Goal: Task Accomplishment & Management: Use online tool/utility

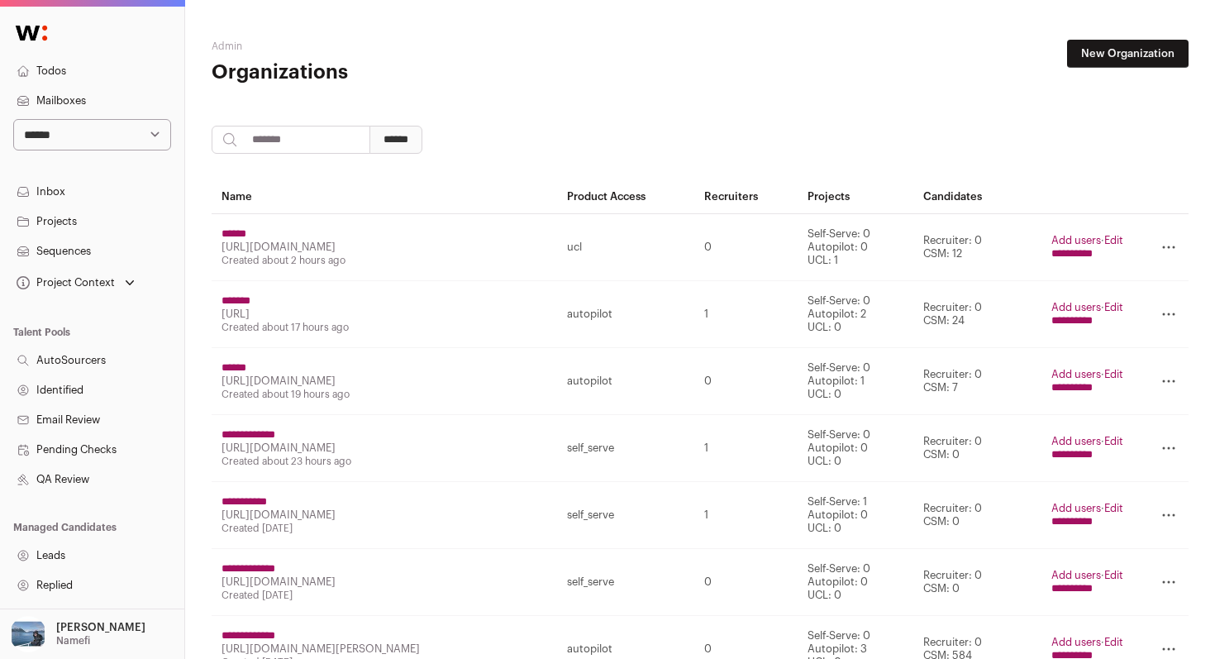
click at [329, 145] on input "search" at bounding box center [291, 140] width 159 height 28
paste input "**********"
type input "**********"
click at [401, 141] on input "******" at bounding box center [396, 140] width 53 height 28
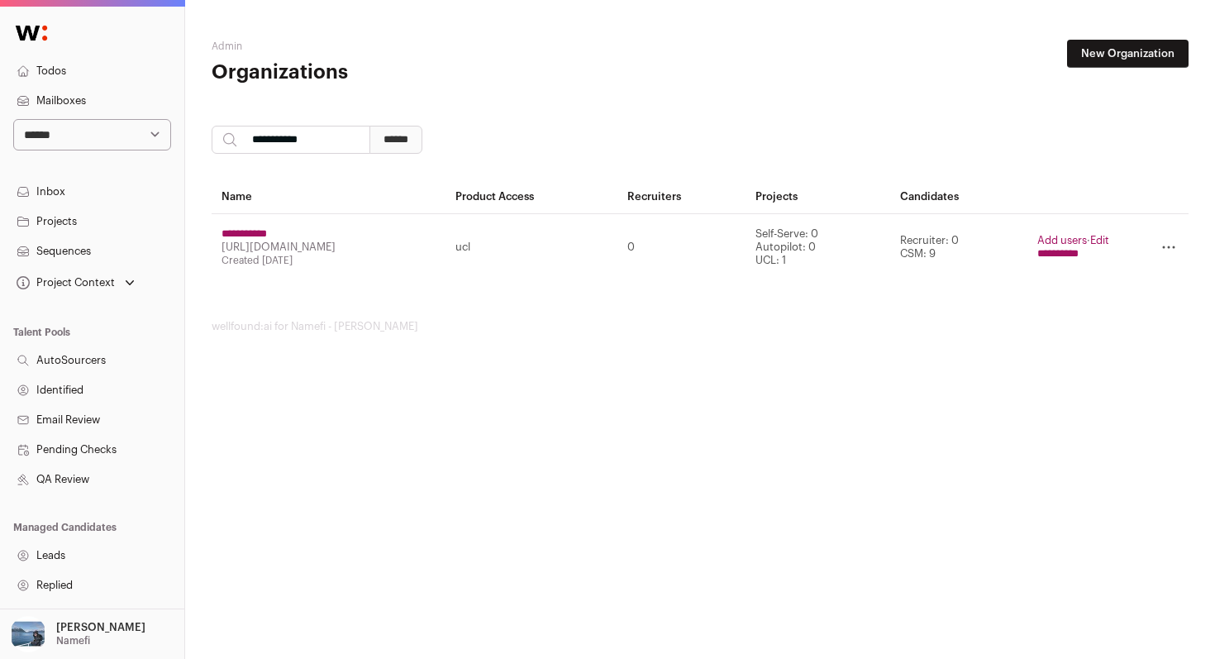
click at [1044, 259] on input "**********" at bounding box center [1058, 253] width 41 height 13
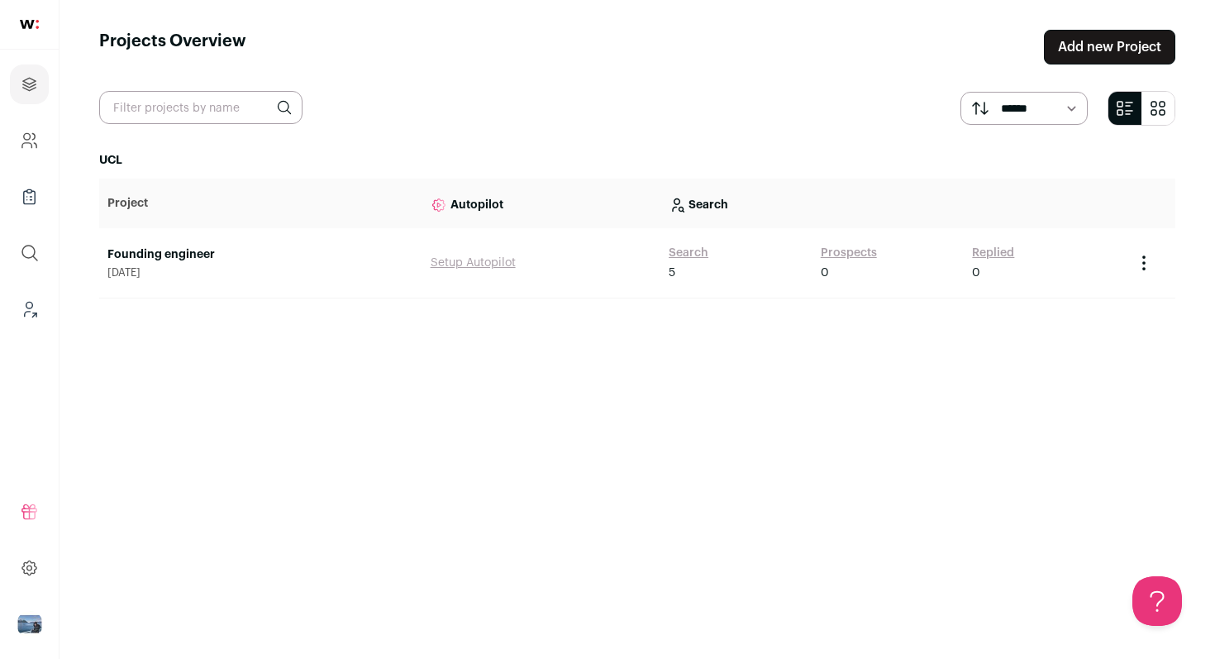
click at [1092, 50] on link "Add new Project" at bounding box center [1109, 47] width 131 height 35
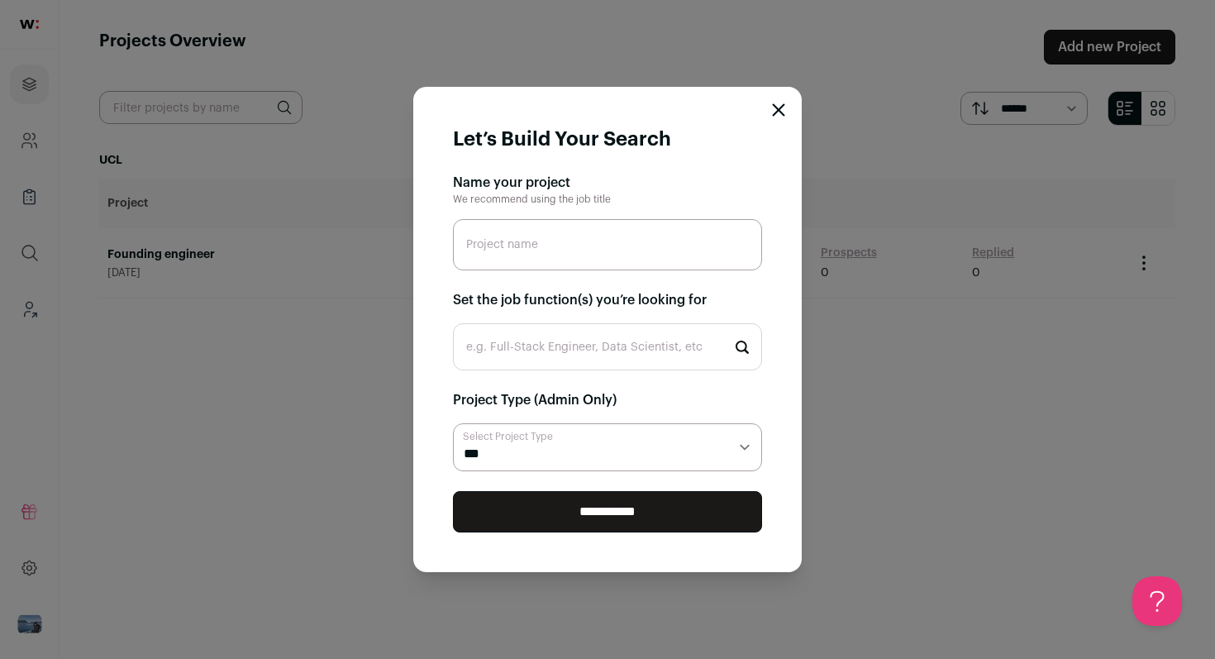
paste input "Pocketflows Founding Engineer"
type input "Pocketflows Founding Engineer"
click at [584, 345] on input "e.g. Full-Stack Engineer, Data Scientist, etc" at bounding box center [607, 346] width 309 height 47
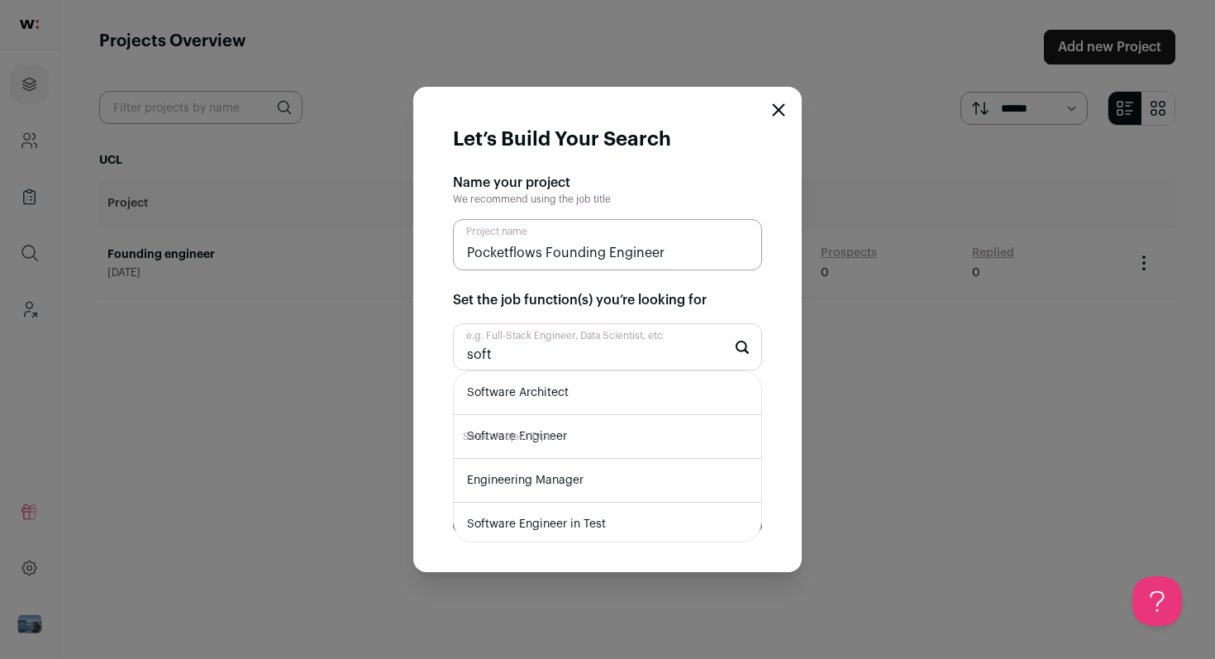
type input "soft"
click at [615, 444] on li "Software Engineer" at bounding box center [608, 437] width 308 height 44
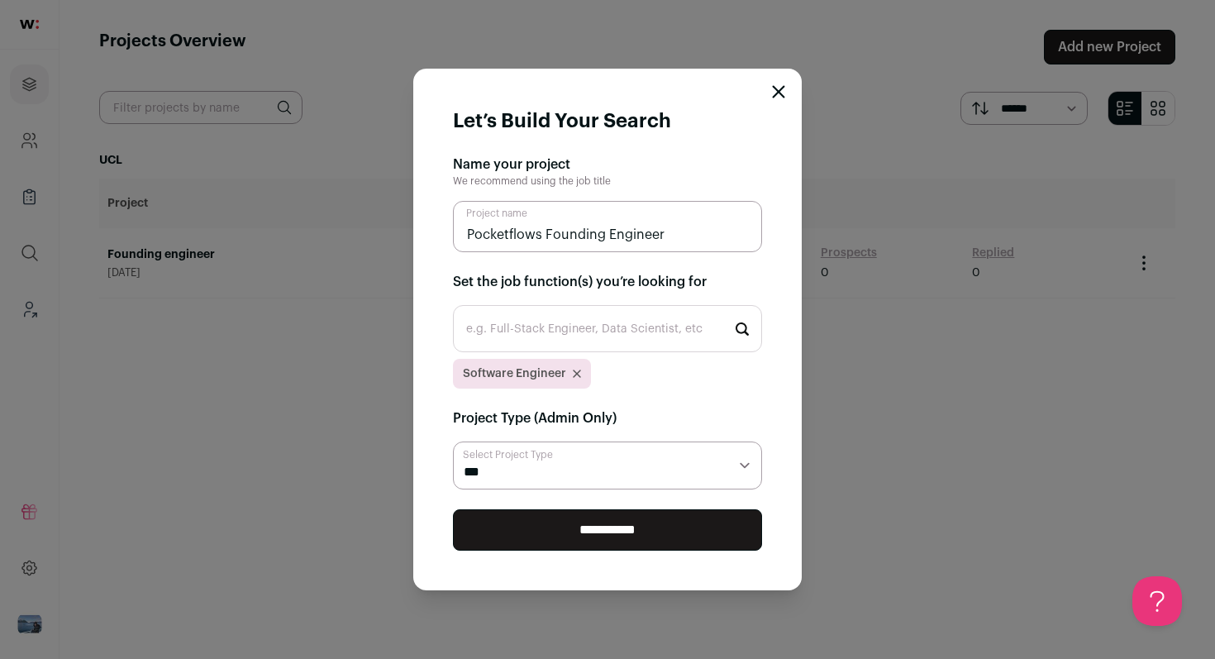
click at [602, 535] on input "**********" at bounding box center [607, 529] width 309 height 41
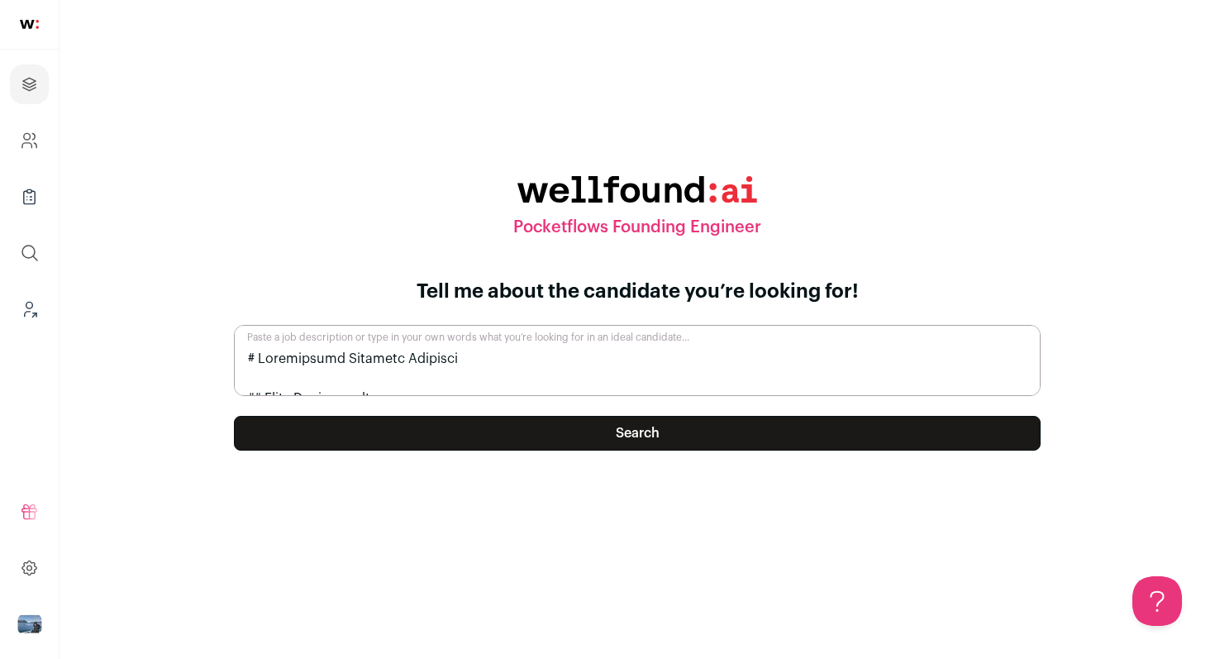
scroll to position [963, 0]
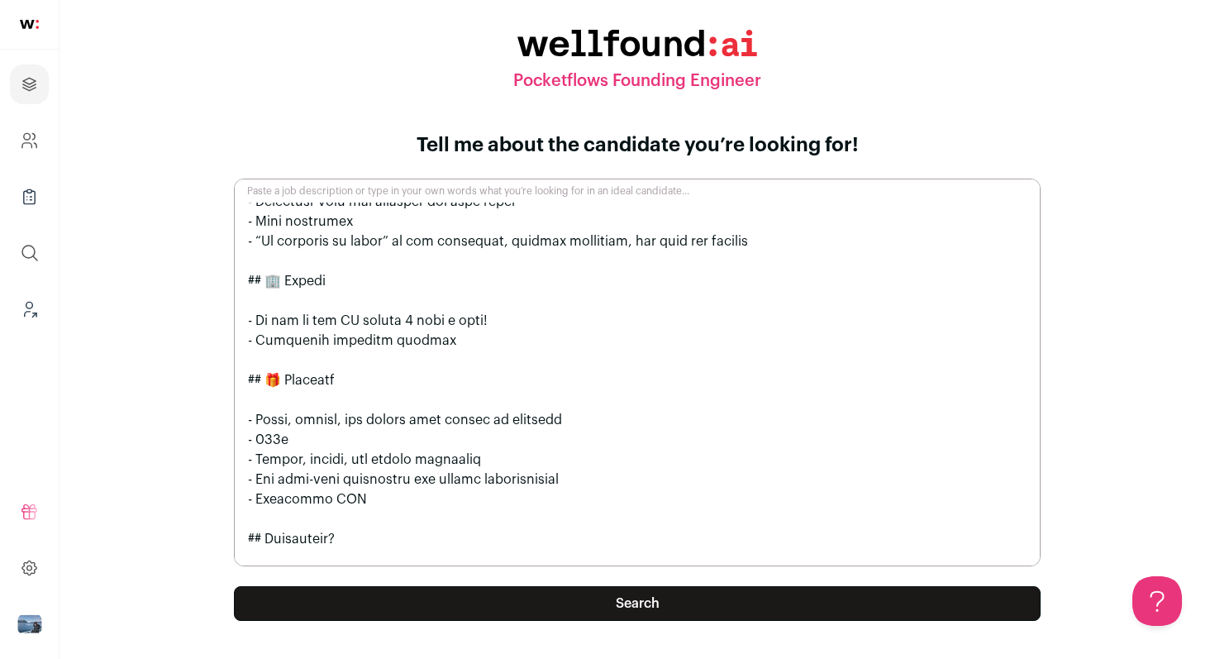
type textarea "# Loremipsumd Sitametc Adipisci ## Elits Doeiusmodte In Utlaboreetd, ma’al en a…"
click at [647, 601] on button "Search" at bounding box center [637, 603] width 807 height 35
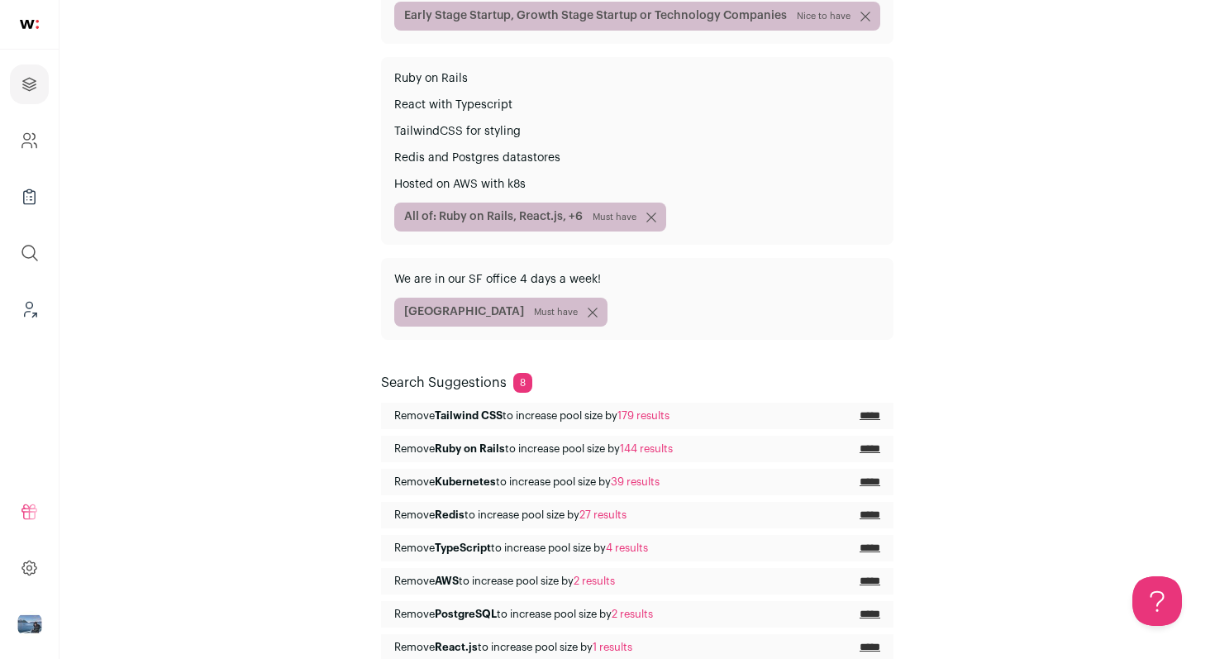
scroll to position [449, 0]
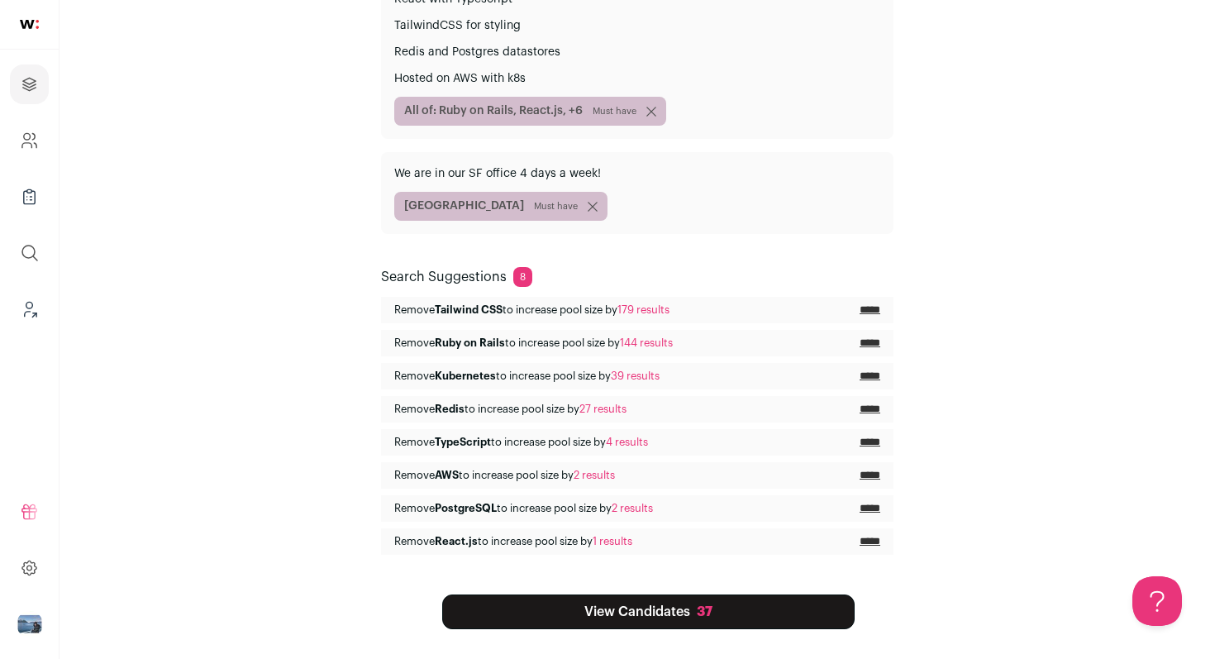
click at [692, 613] on link "View Candidates 37" at bounding box center [648, 611] width 413 height 35
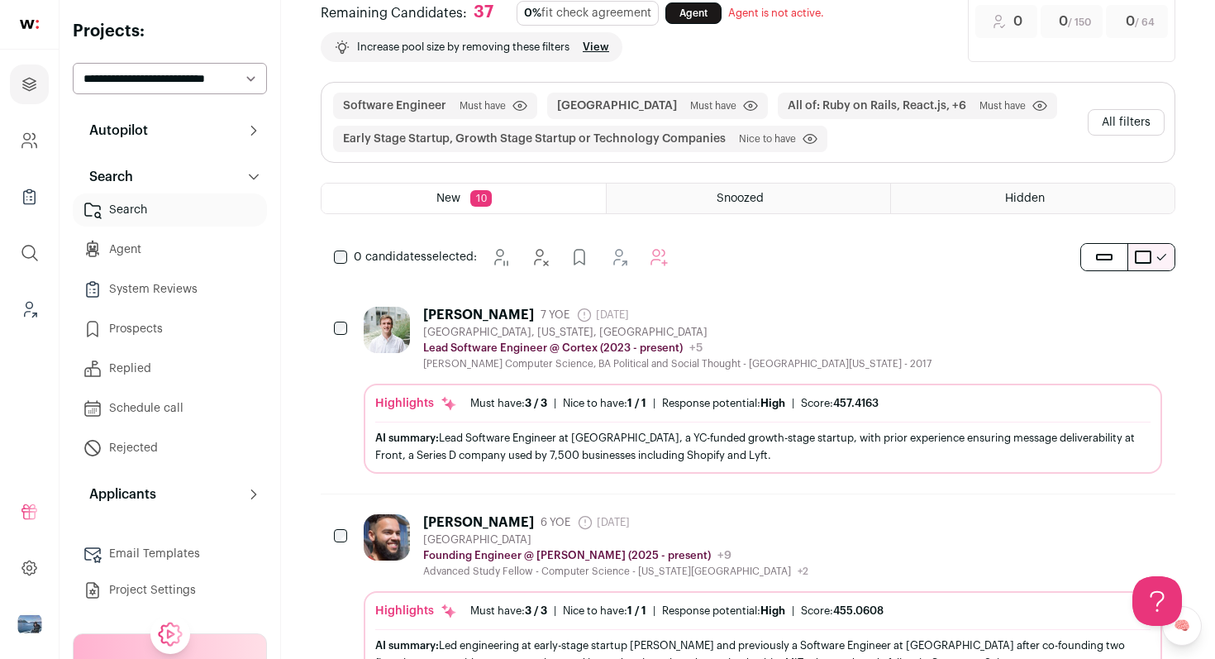
scroll to position [173, 0]
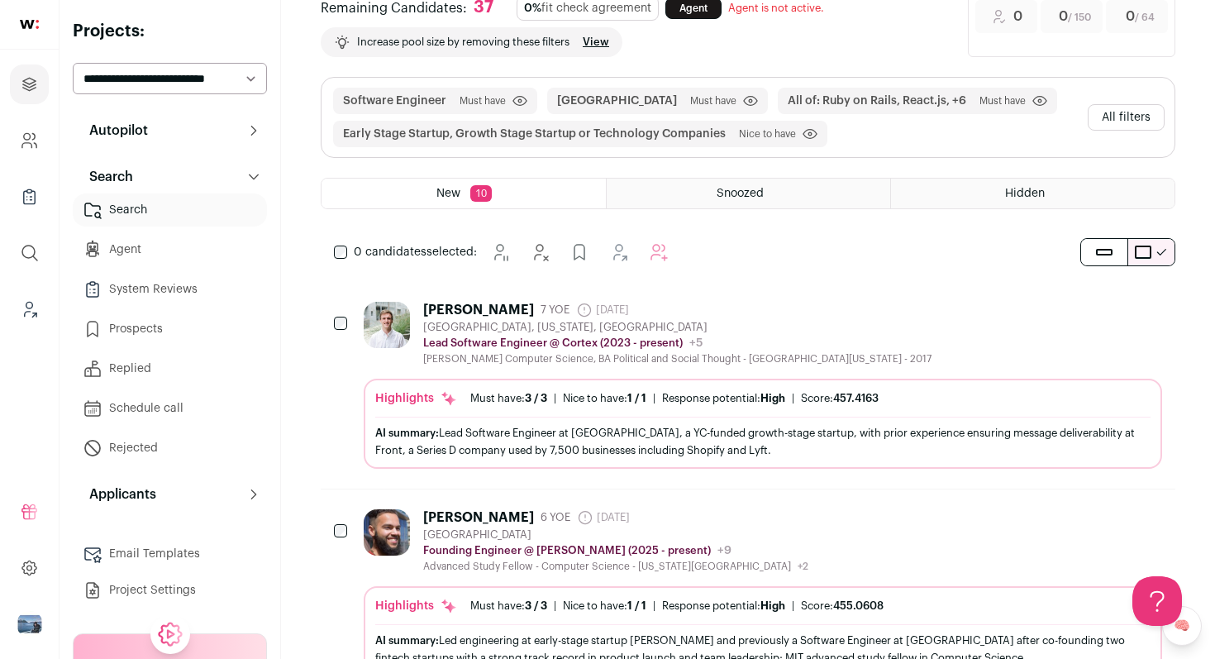
click at [900, 358] on div "[PERSON_NAME] 7 YOE [DATE] Admin only. The last time the profile was scraped. […" at bounding box center [763, 334] width 799 height 64
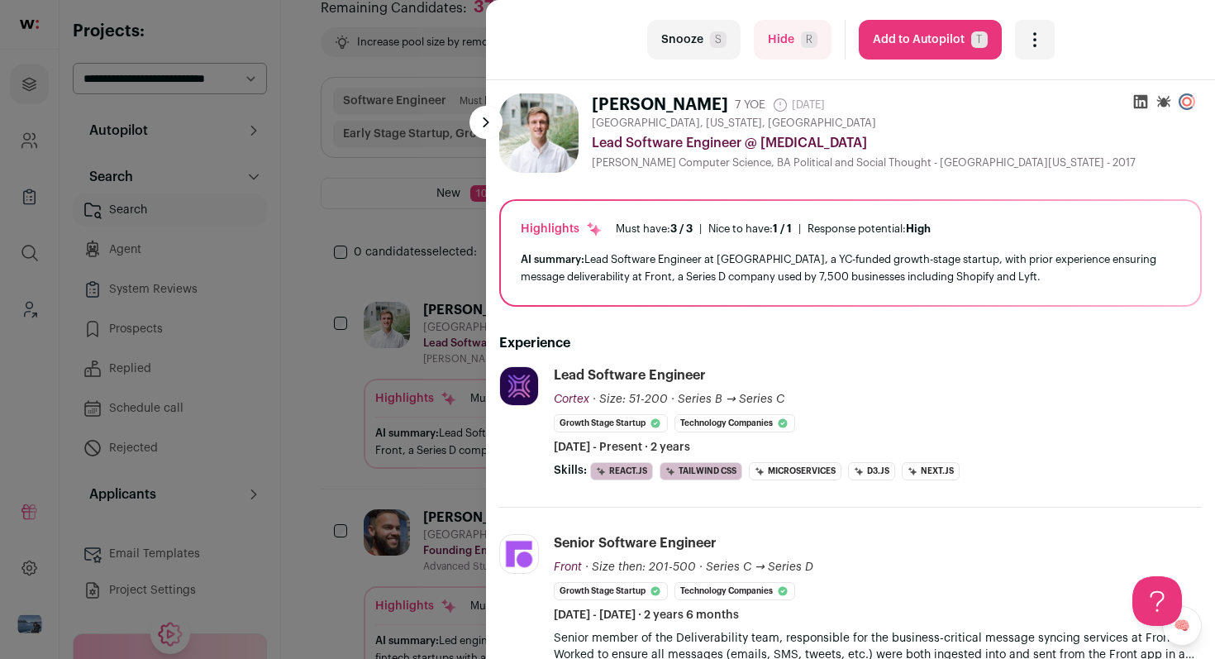
click at [1034, 41] on icon "Open dropdown" at bounding box center [1035, 40] width 20 height 20
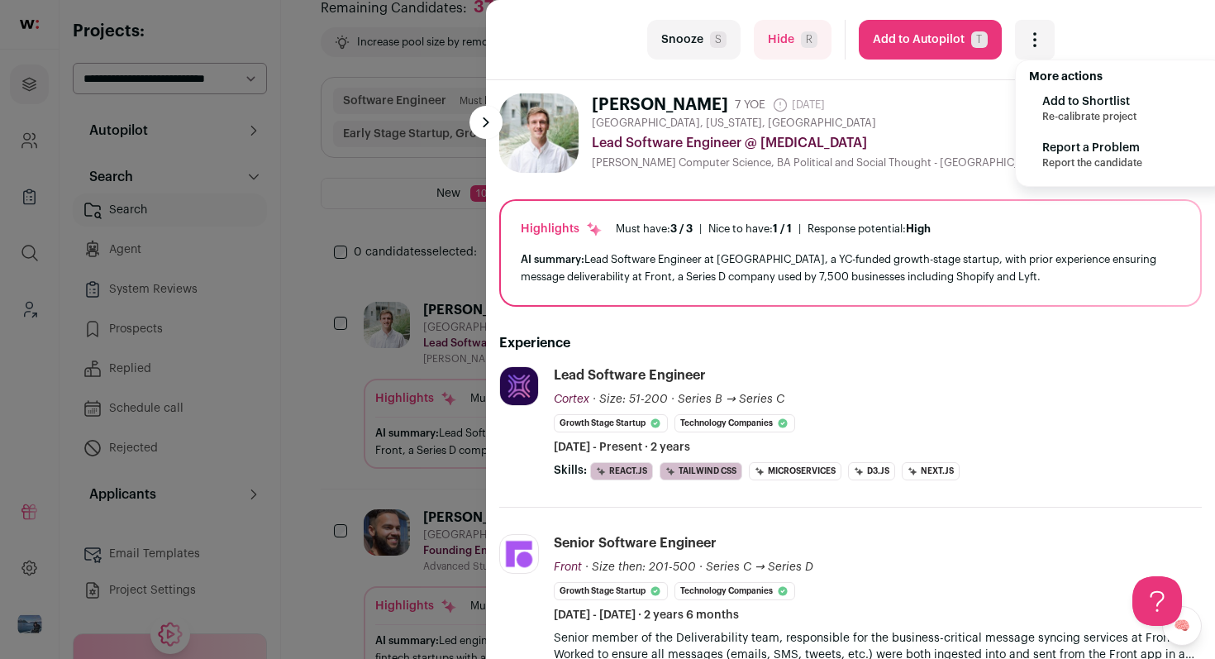
click at [1060, 114] on span "Re-calibrate project" at bounding box center [1090, 116] width 94 height 13
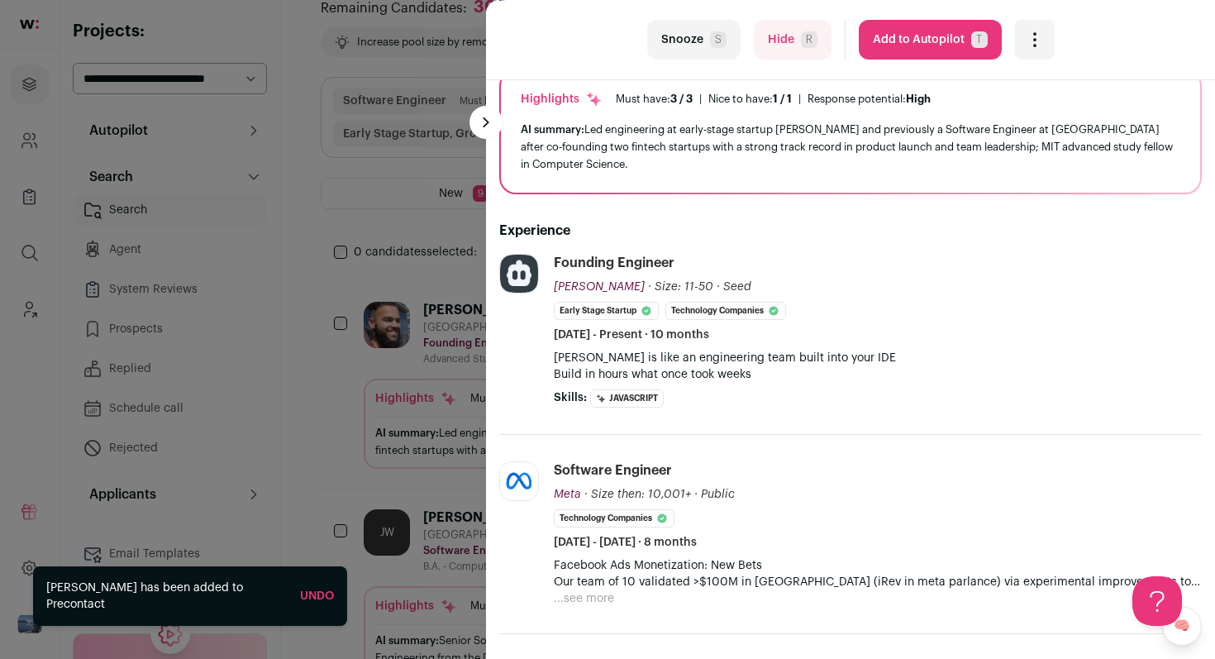
scroll to position [134, 0]
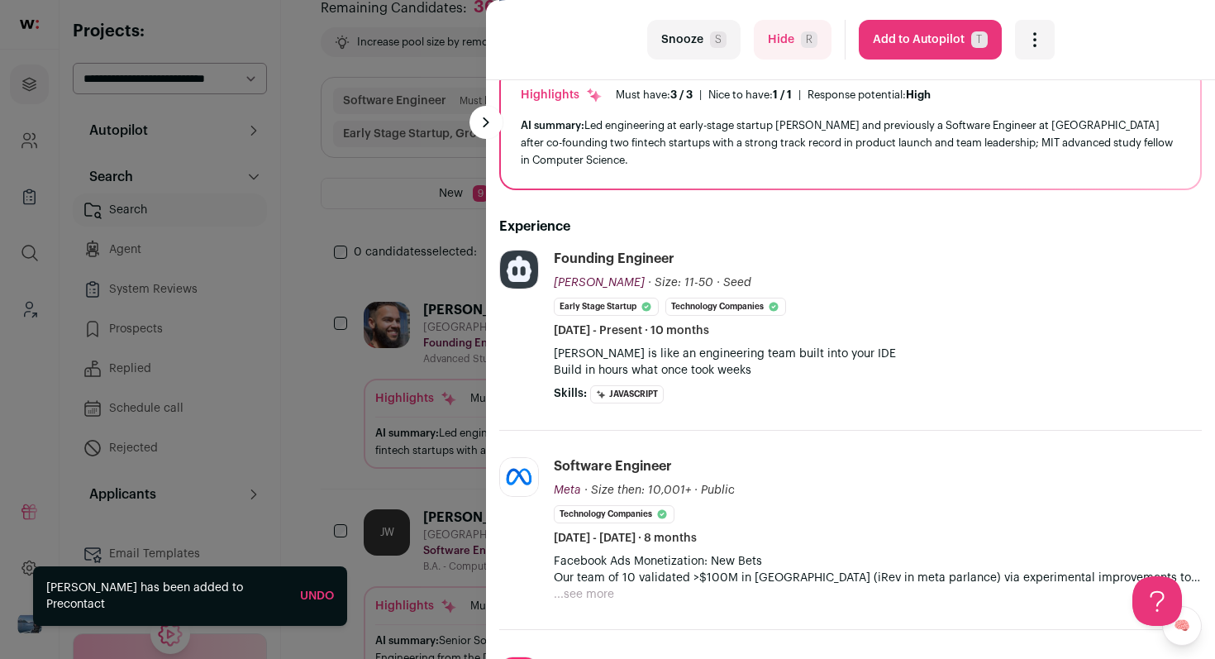
click at [690, 49] on button "Snooze S" at bounding box center [693, 40] width 93 height 40
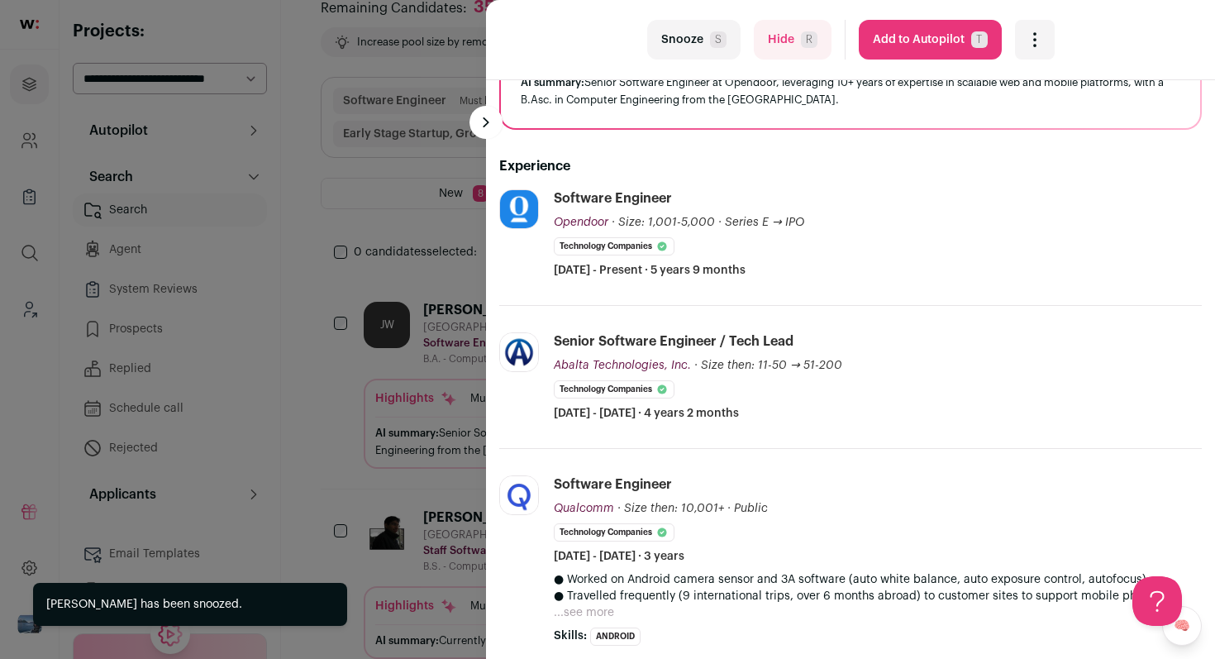
scroll to position [0, 0]
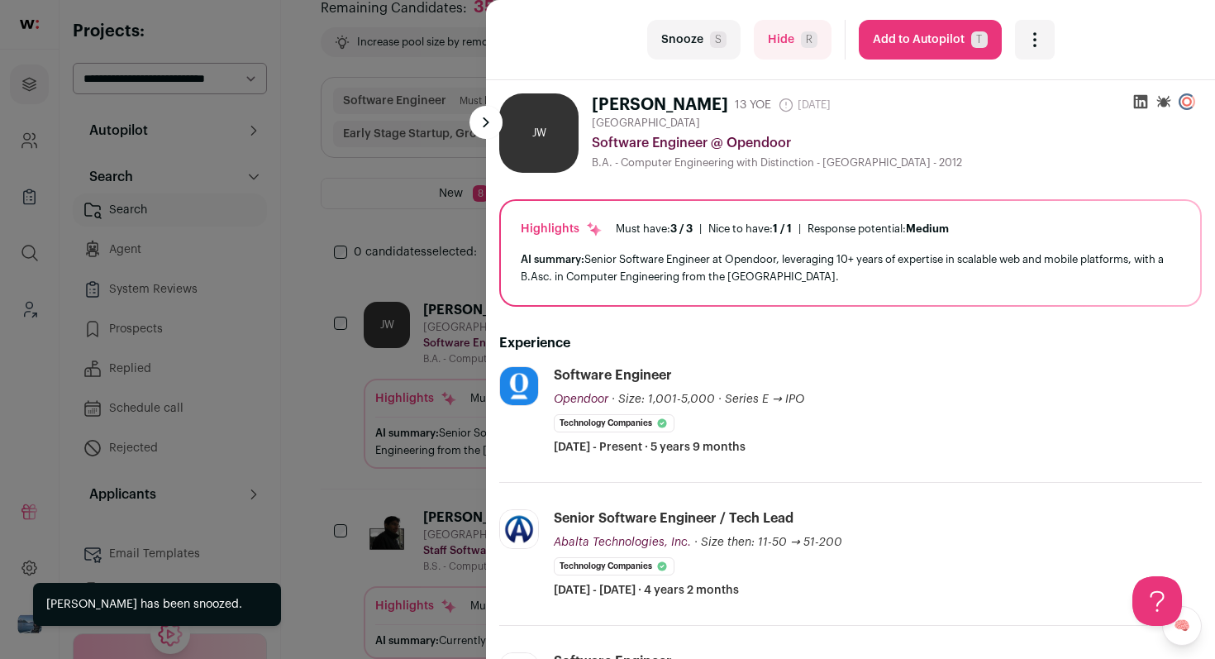
click at [1038, 41] on icon "Open dropdown" at bounding box center [1035, 40] width 20 height 20
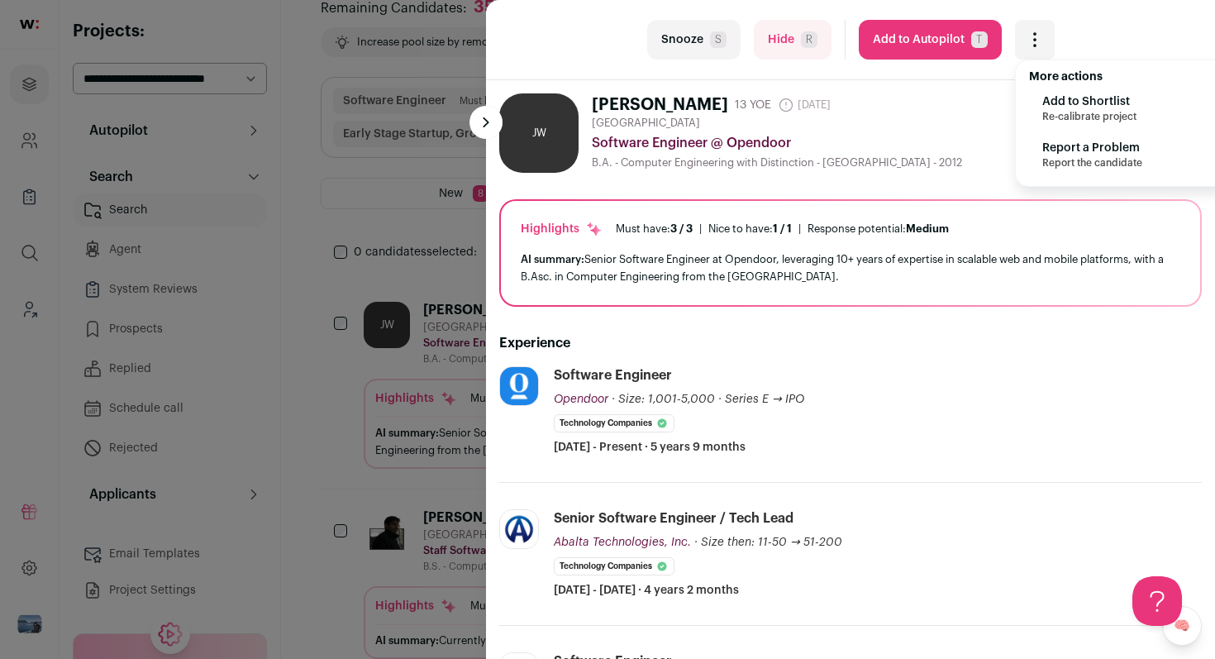
click at [1066, 99] on span "Add to Shortlist" at bounding box center [1090, 101] width 94 height 17
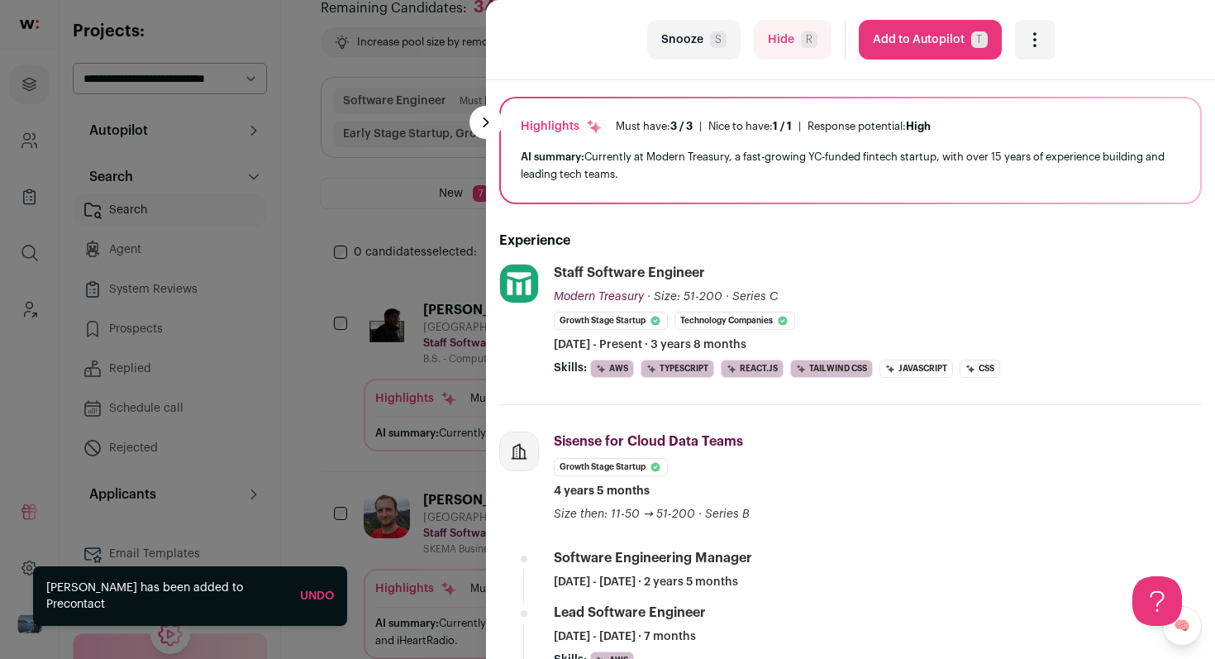
scroll to position [130, 0]
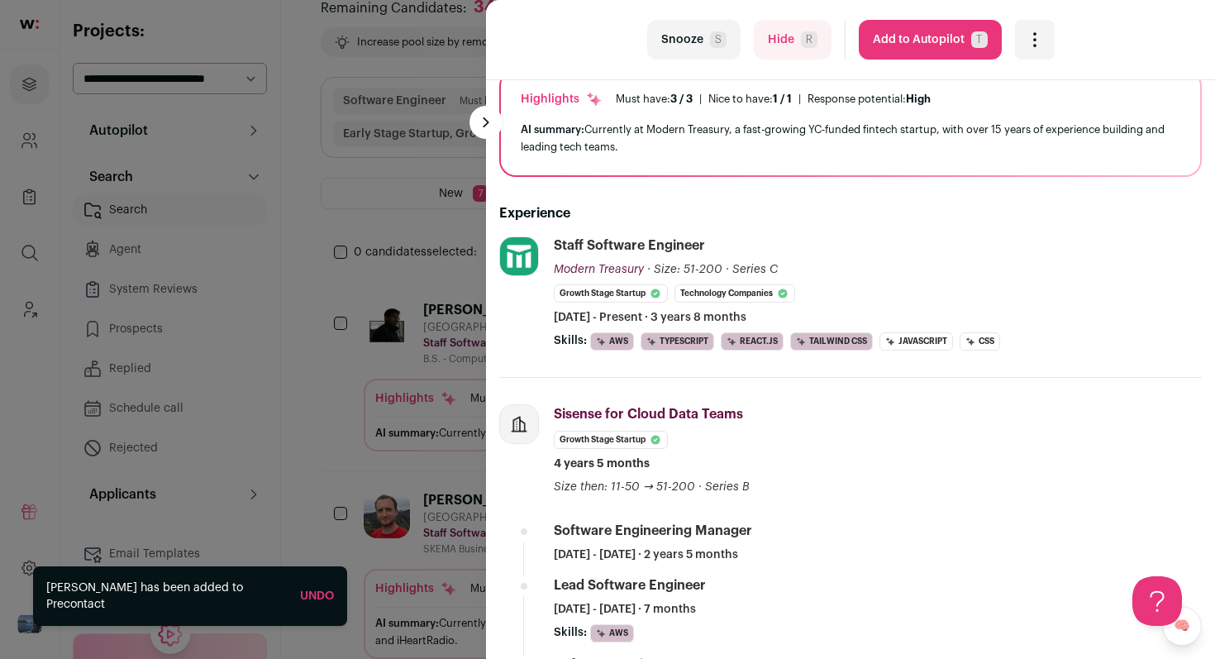
click at [1027, 41] on icon "Open dropdown" at bounding box center [1035, 40] width 20 height 20
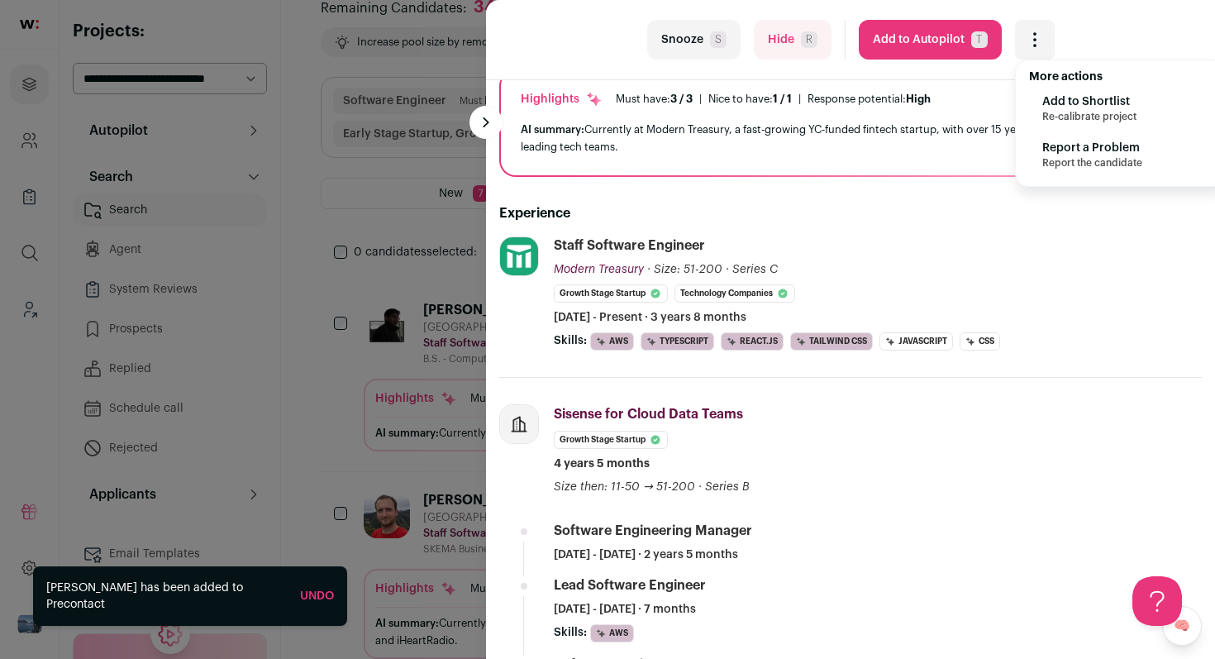
click at [1064, 118] on span "Re-calibrate project" at bounding box center [1090, 116] width 94 height 13
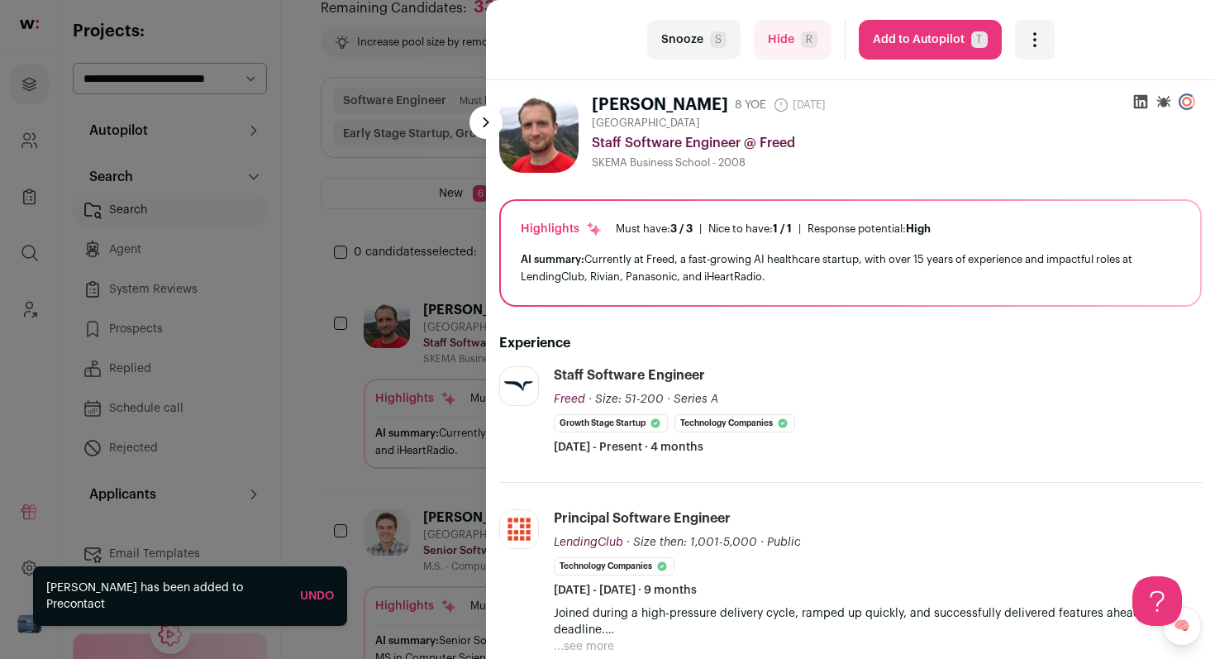
click at [706, 43] on button "Snooze S" at bounding box center [693, 40] width 93 height 40
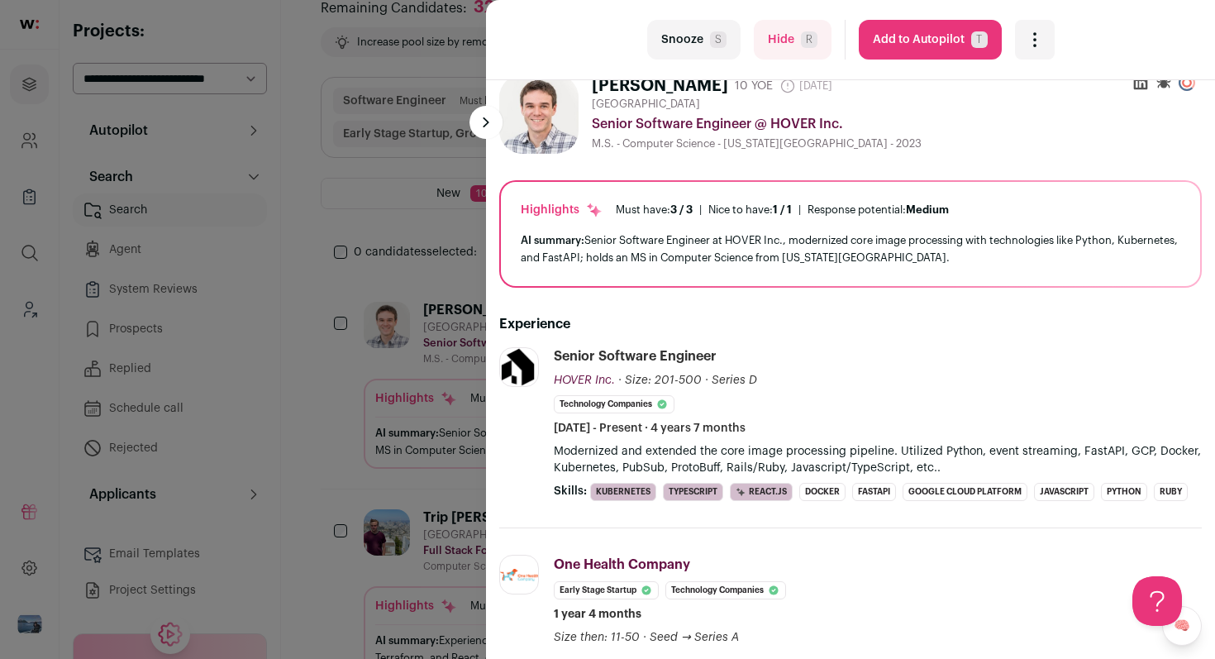
scroll to position [0, 0]
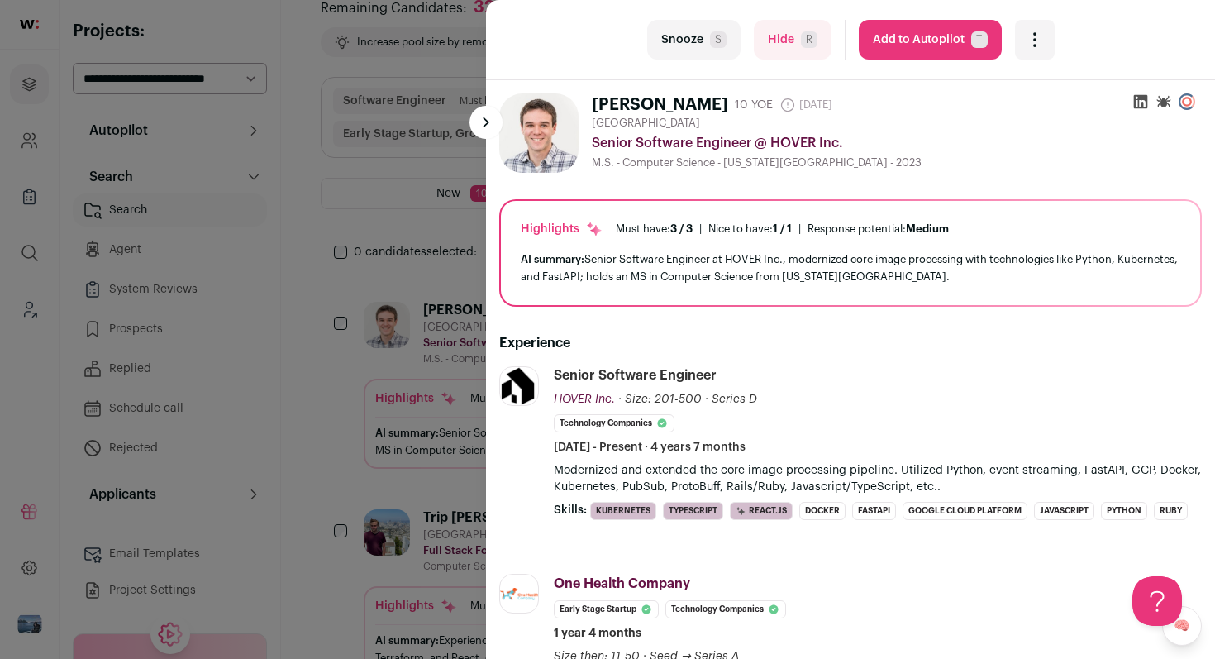
click at [1035, 43] on icon "Open dropdown" at bounding box center [1035, 40] width 20 height 20
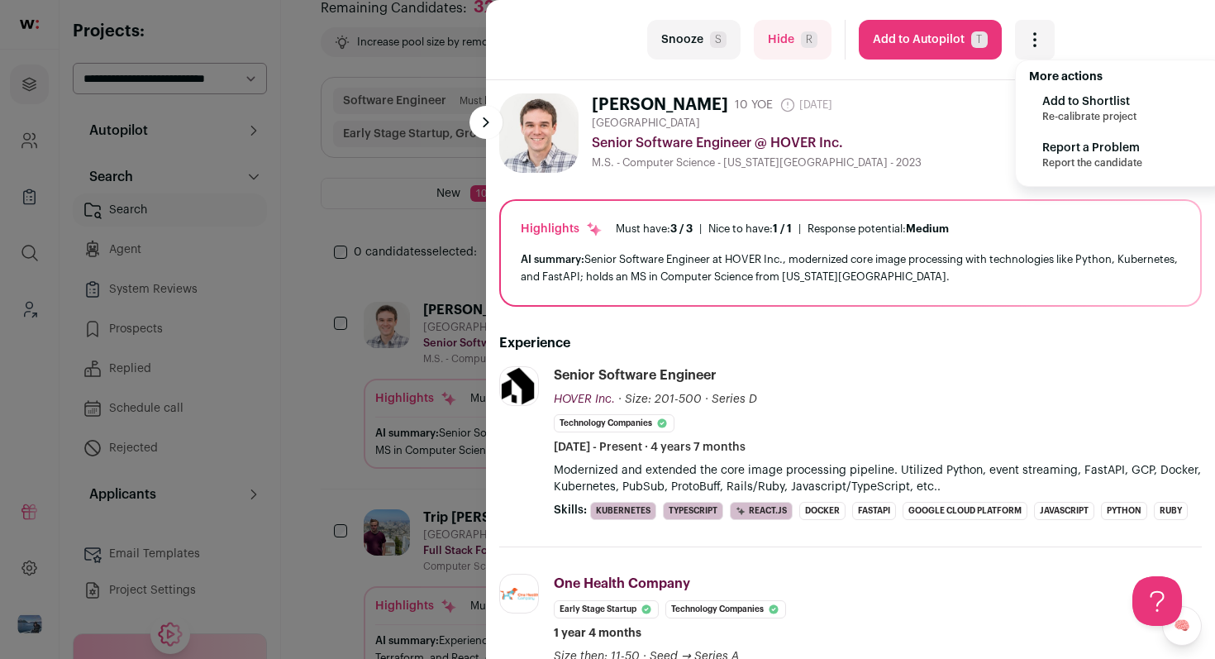
click at [1050, 104] on span "Add to Shortlist" at bounding box center [1090, 101] width 94 height 17
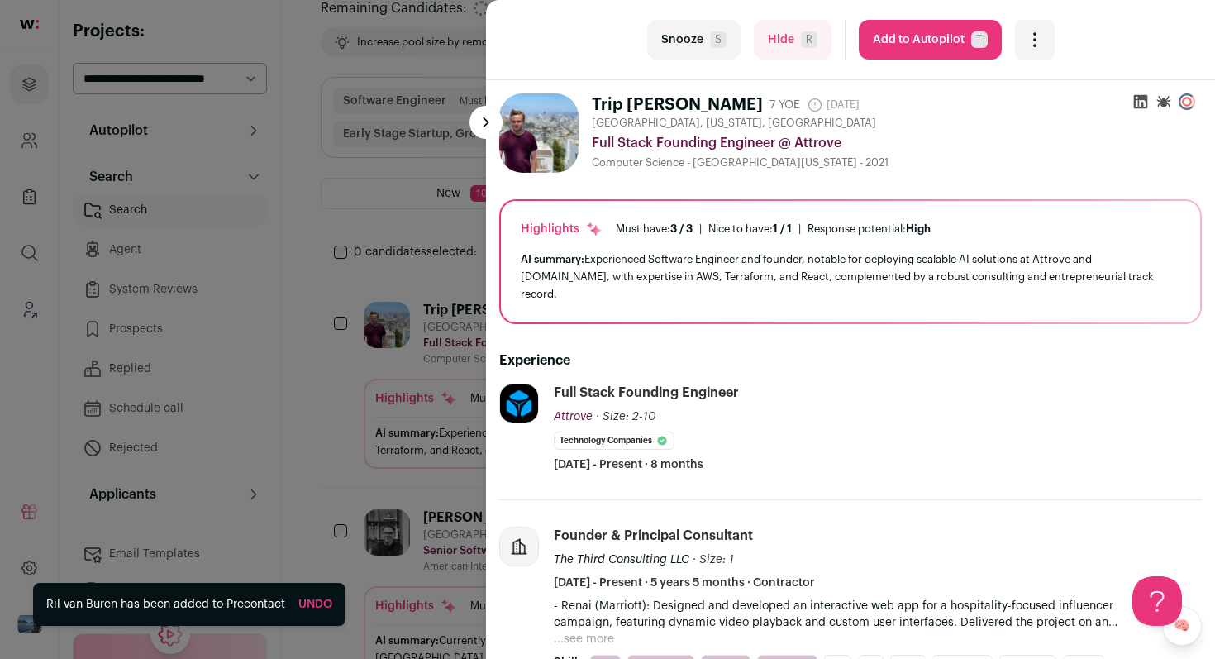
click at [267, 183] on div "last Snooze S Hide R Add to Autopilot T More actions Add to Shortlist Re-calibr…" at bounding box center [607, 329] width 1215 height 659
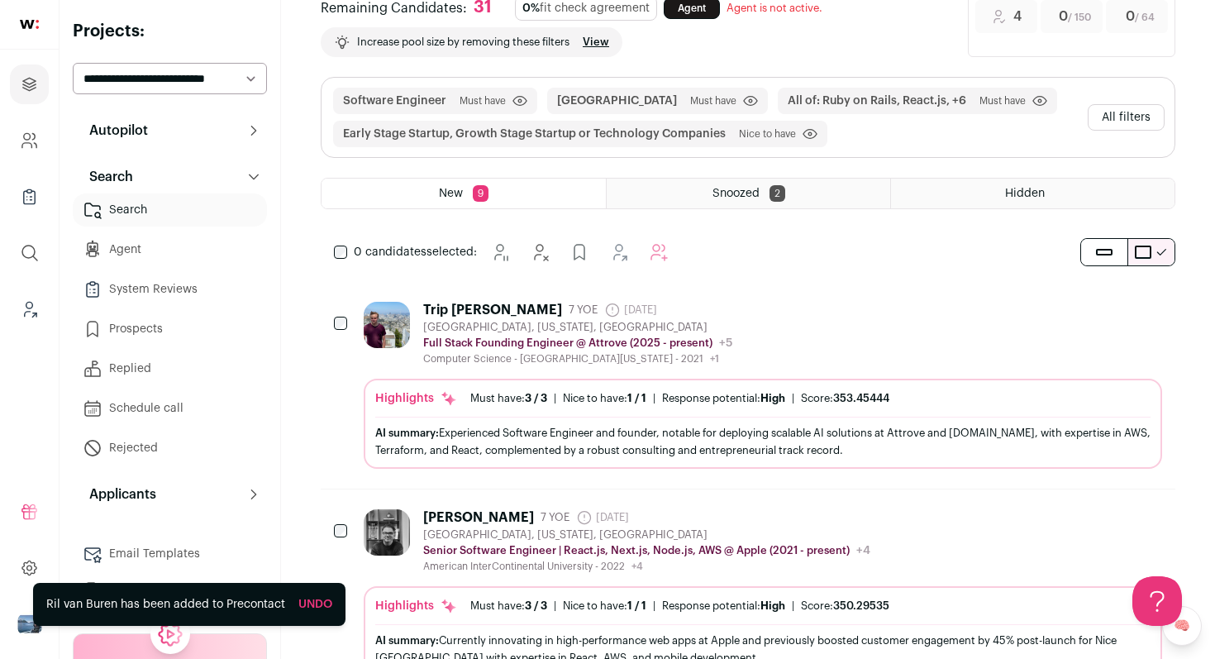
click at [251, 126] on icon at bounding box center [254, 131] width 6 height 10
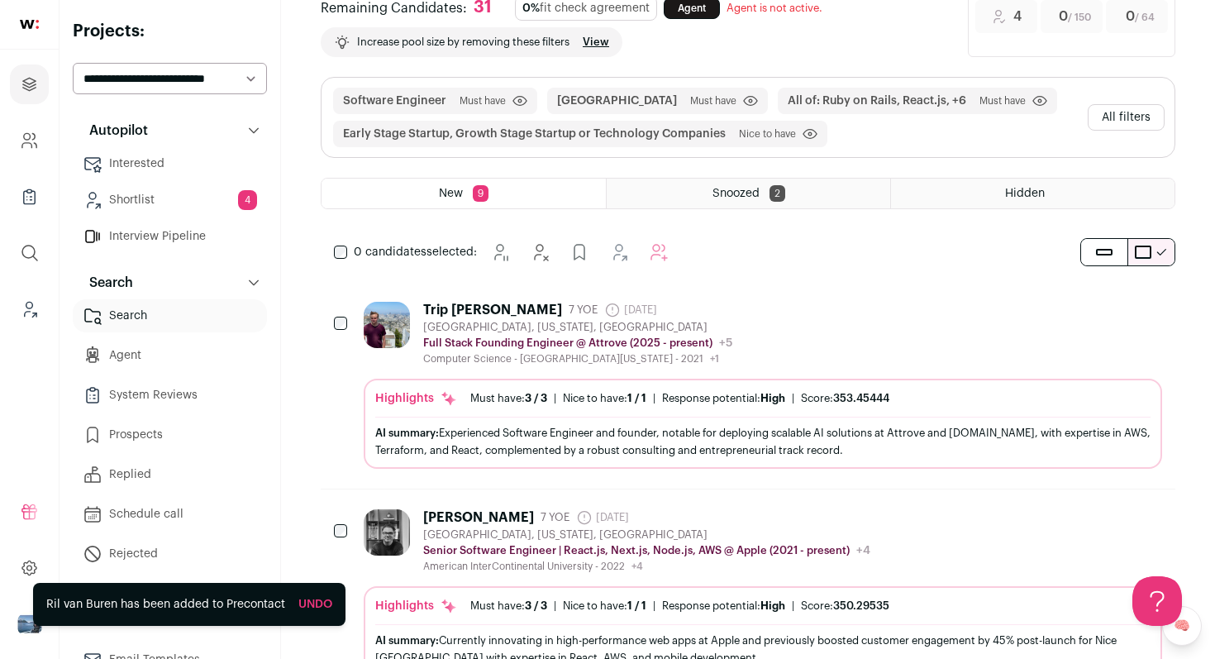
click at [861, 346] on div "Trip [PERSON_NAME] 7 YOE [DATE] Admin only. The last time the profile was scrap…" at bounding box center [763, 334] width 799 height 64
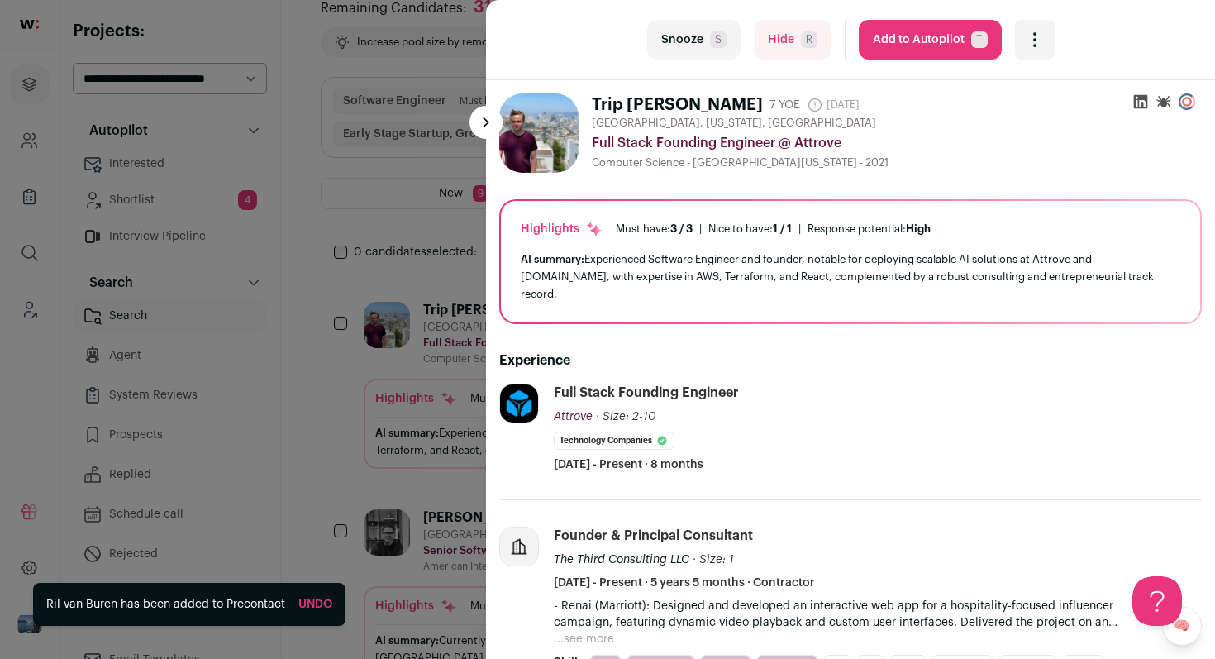
click at [691, 28] on button "Snooze S" at bounding box center [693, 40] width 93 height 40
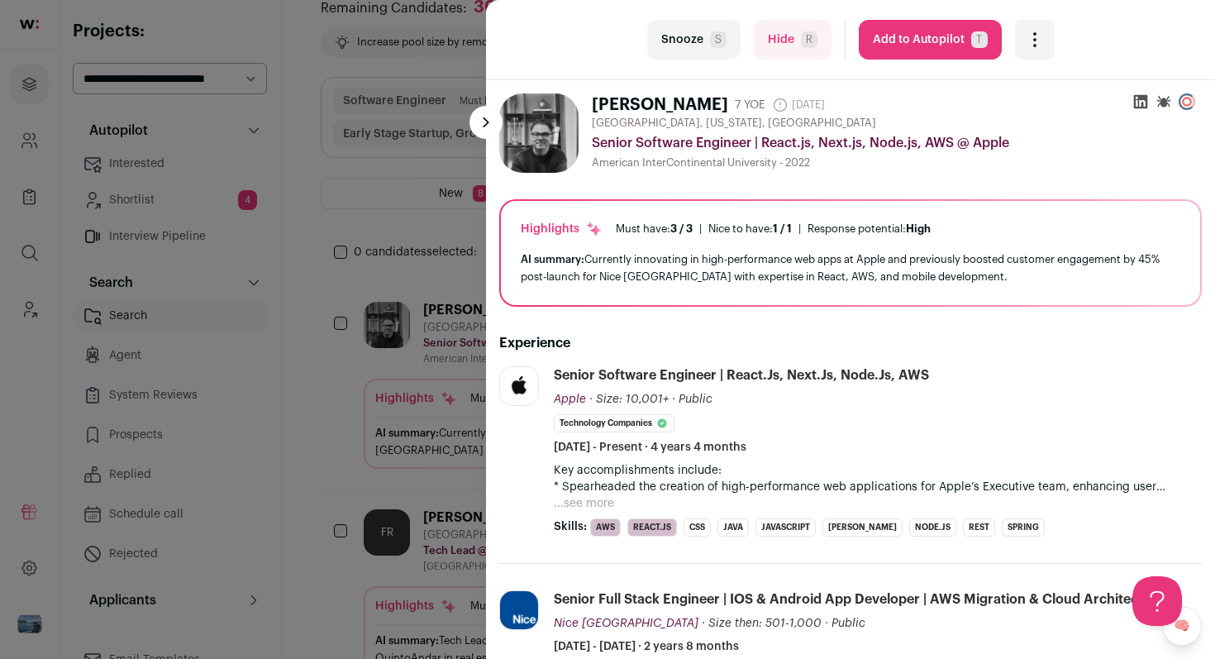
scroll to position [221, 0]
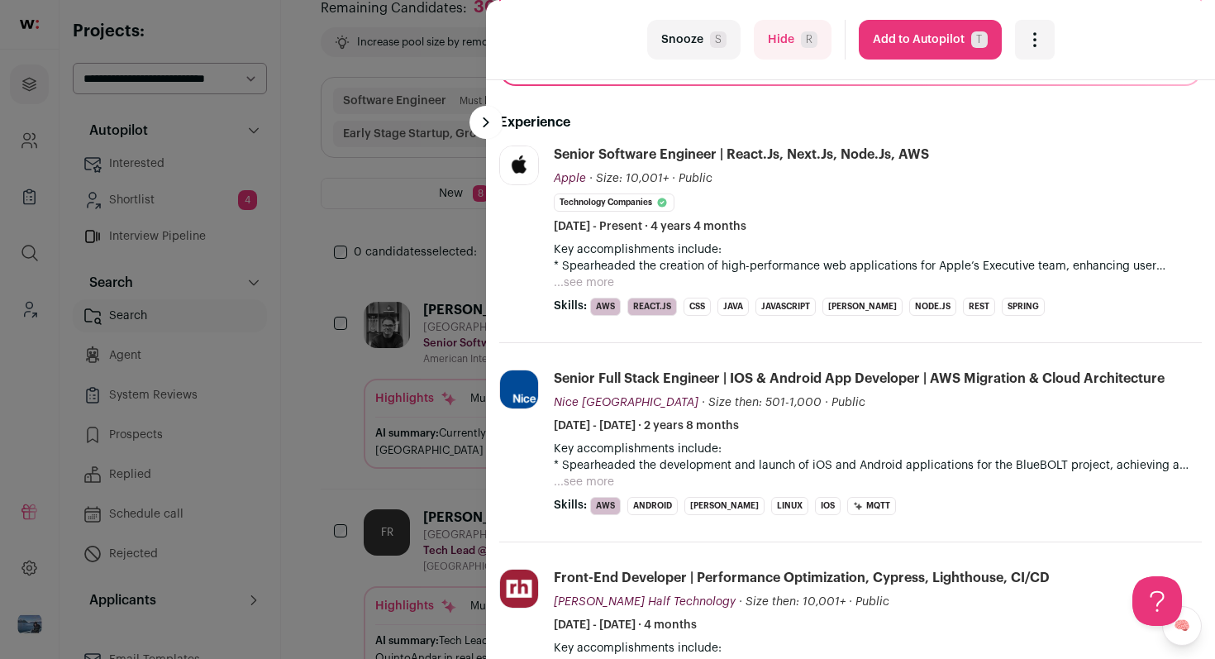
click at [697, 45] on button "Snooze S" at bounding box center [693, 40] width 93 height 40
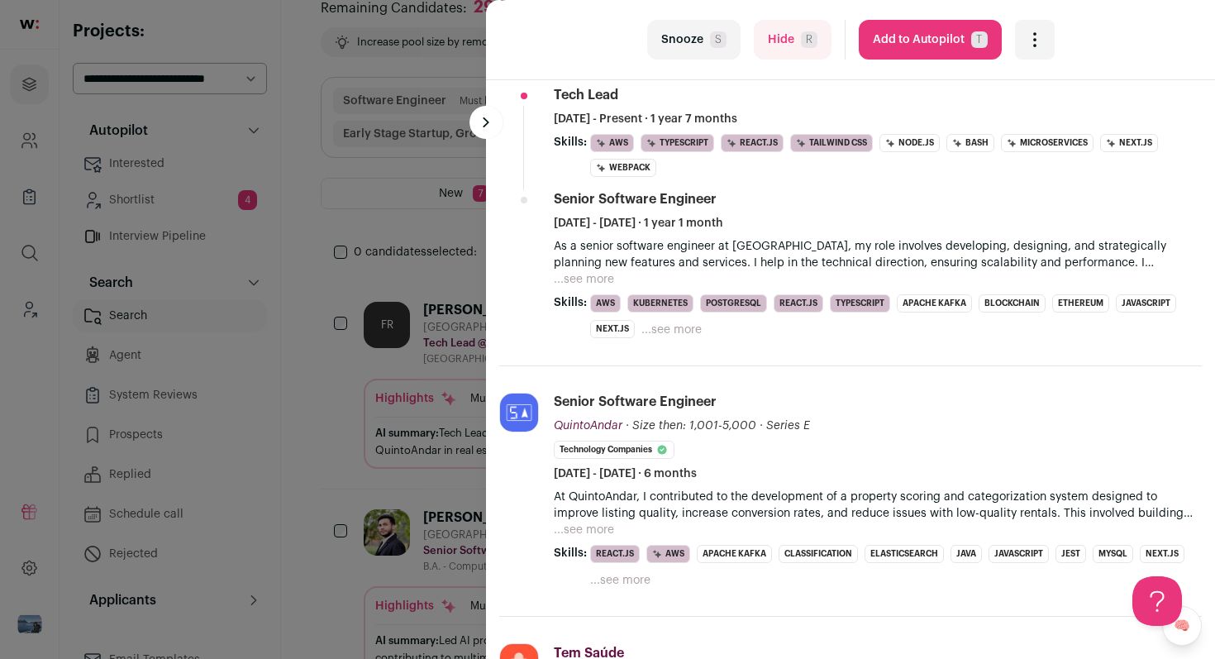
scroll to position [0, 0]
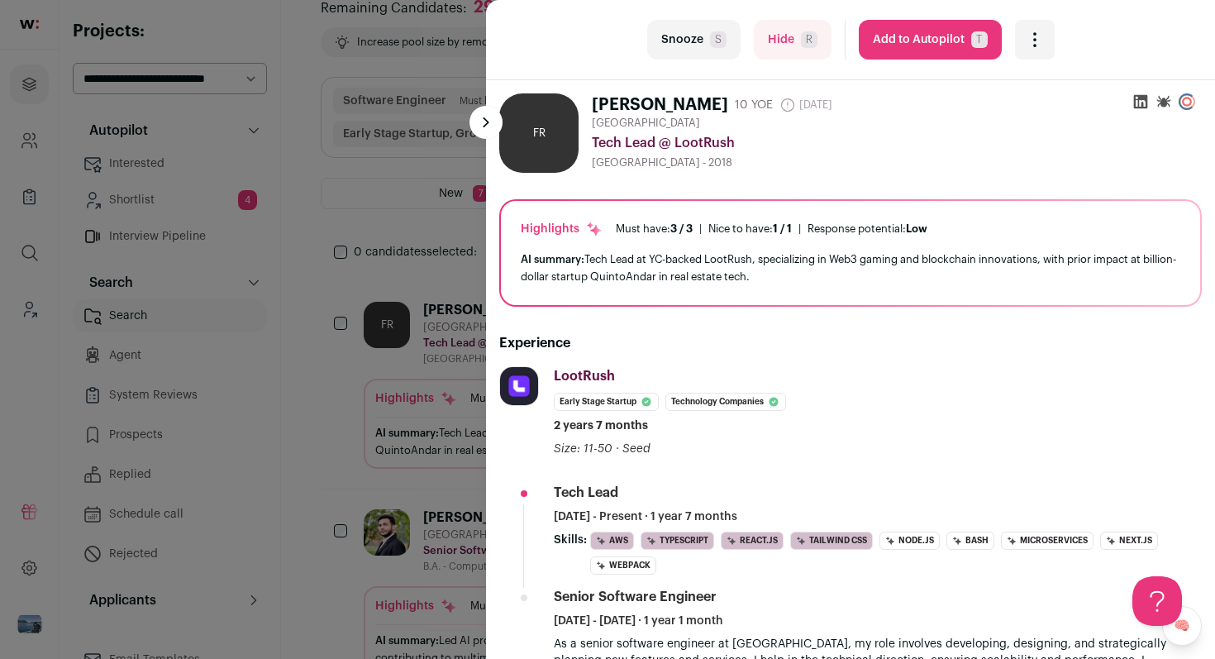
click at [1029, 42] on icon "Open dropdown" at bounding box center [1035, 40] width 20 height 20
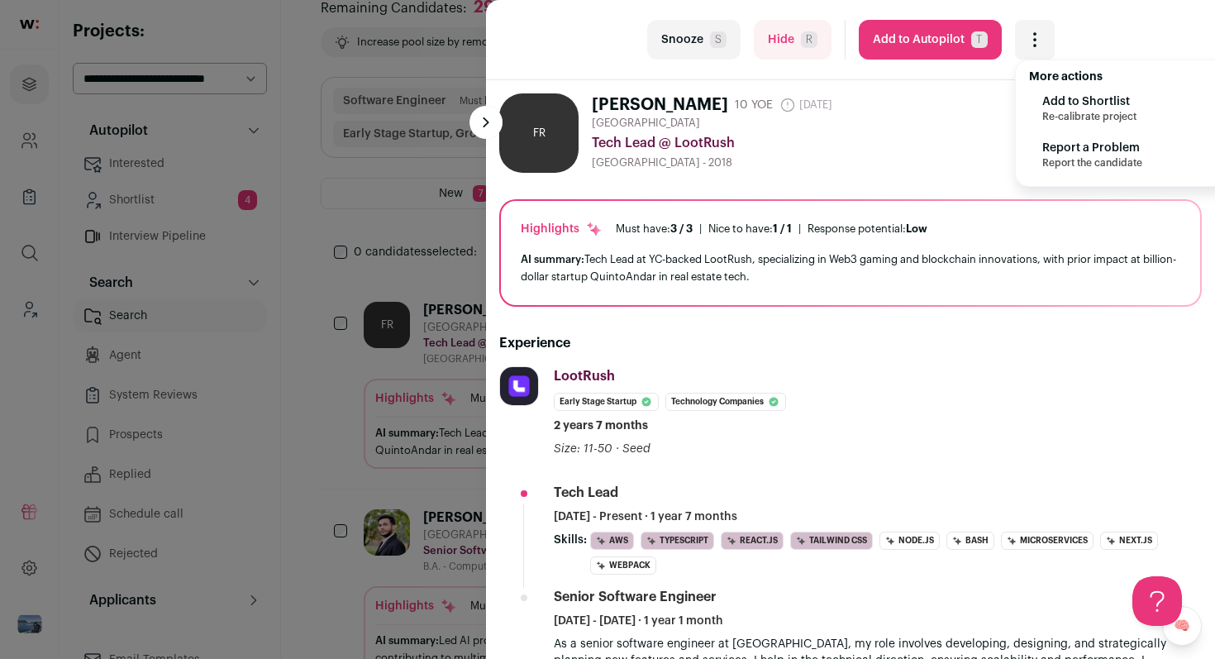
click at [1043, 111] on span "Re-calibrate project" at bounding box center [1090, 116] width 94 height 13
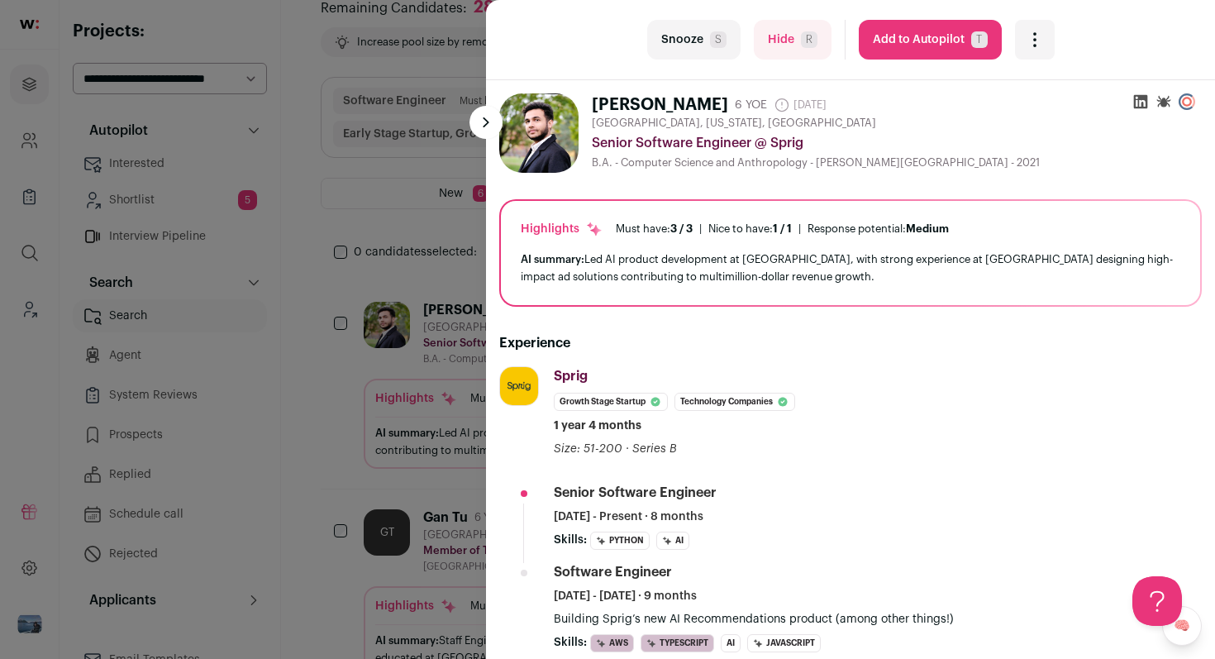
click at [1029, 40] on icon "Open dropdown" at bounding box center [1035, 40] width 20 height 20
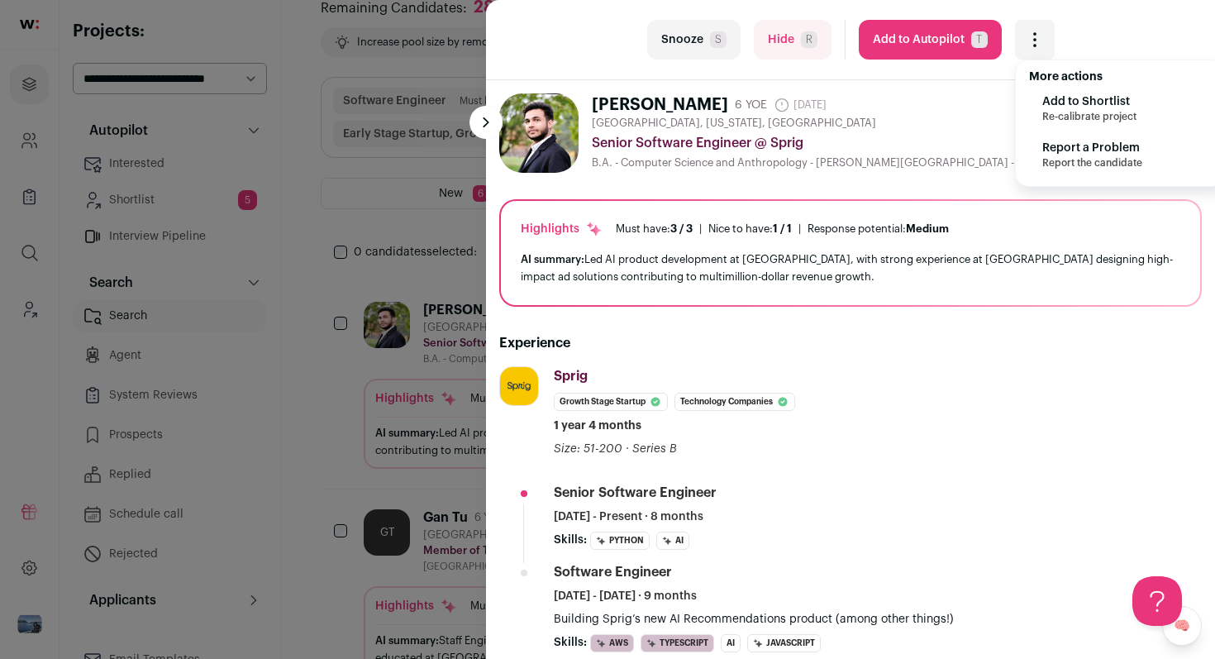
click at [1064, 112] on span "Re-calibrate project" at bounding box center [1090, 116] width 94 height 13
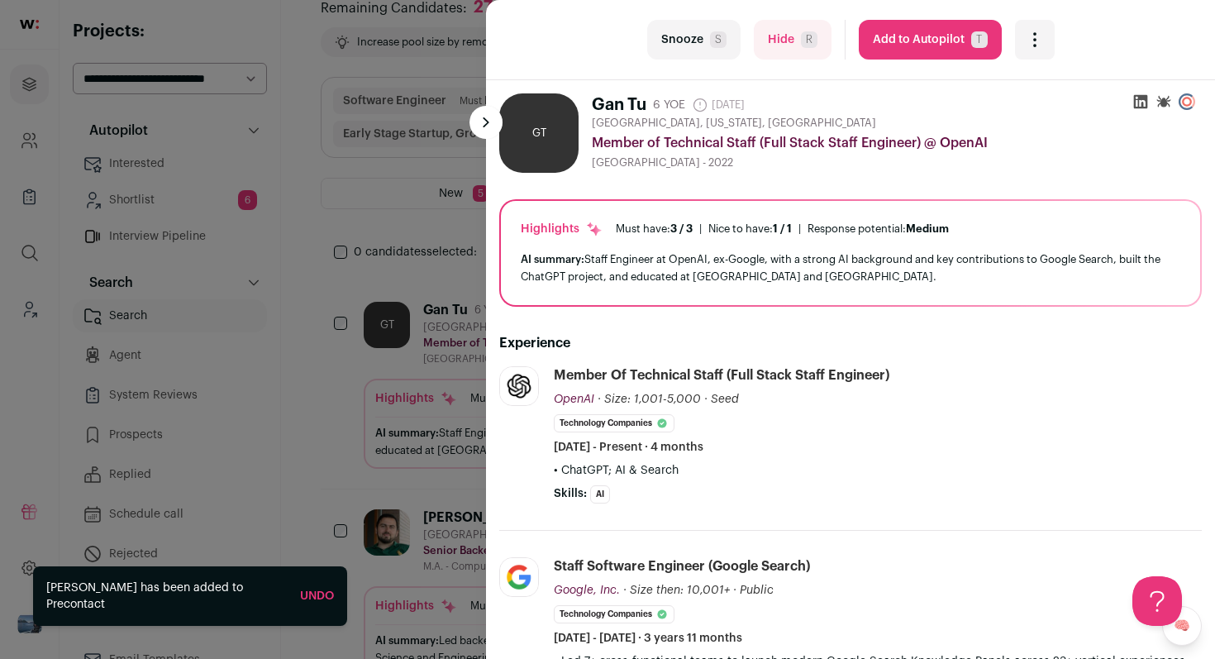
click at [691, 47] on button "Snooze S" at bounding box center [693, 40] width 93 height 40
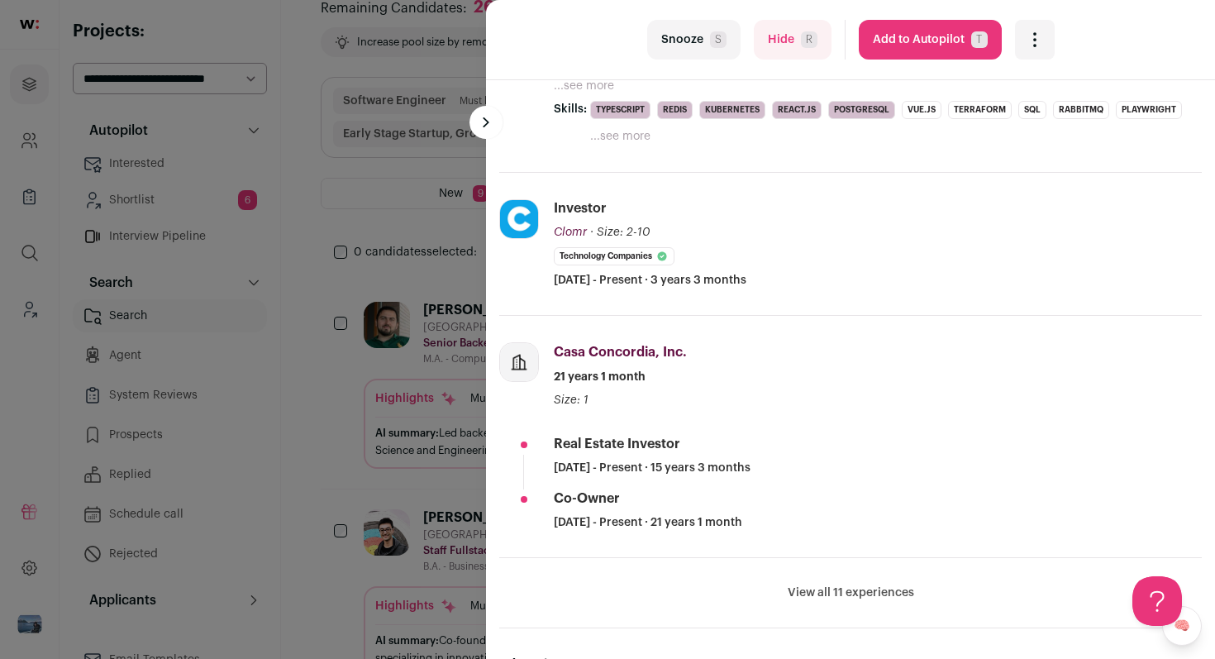
scroll to position [434, 0]
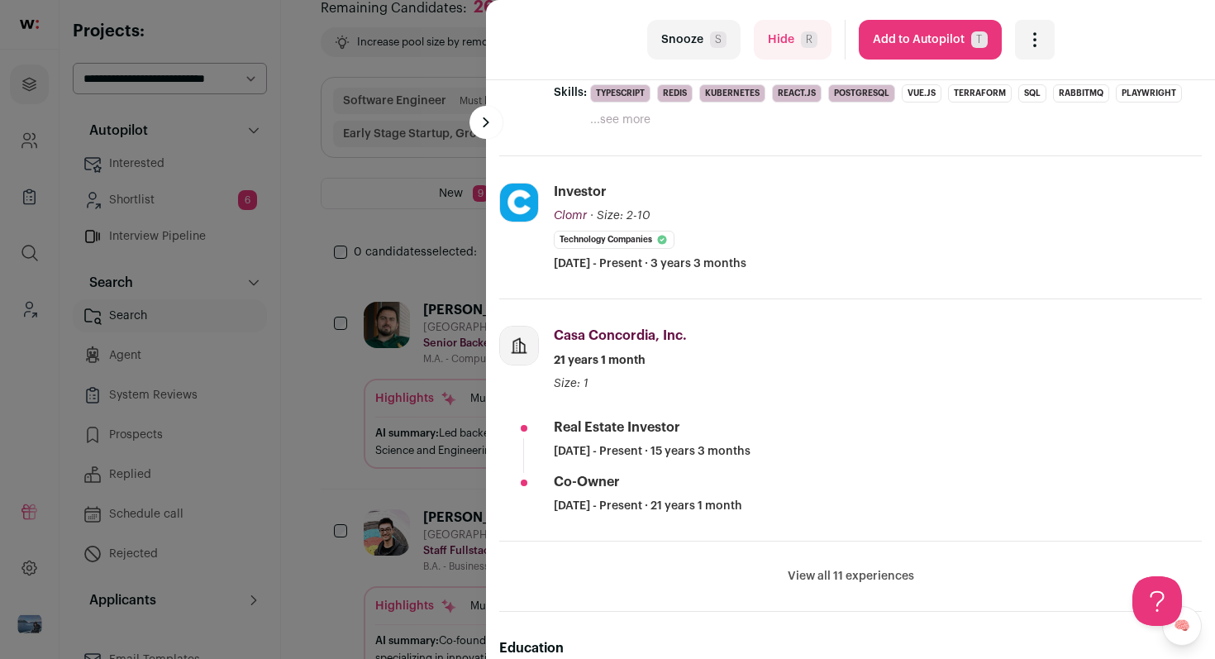
click at [691, 45] on button "Snooze S" at bounding box center [693, 40] width 93 height 40
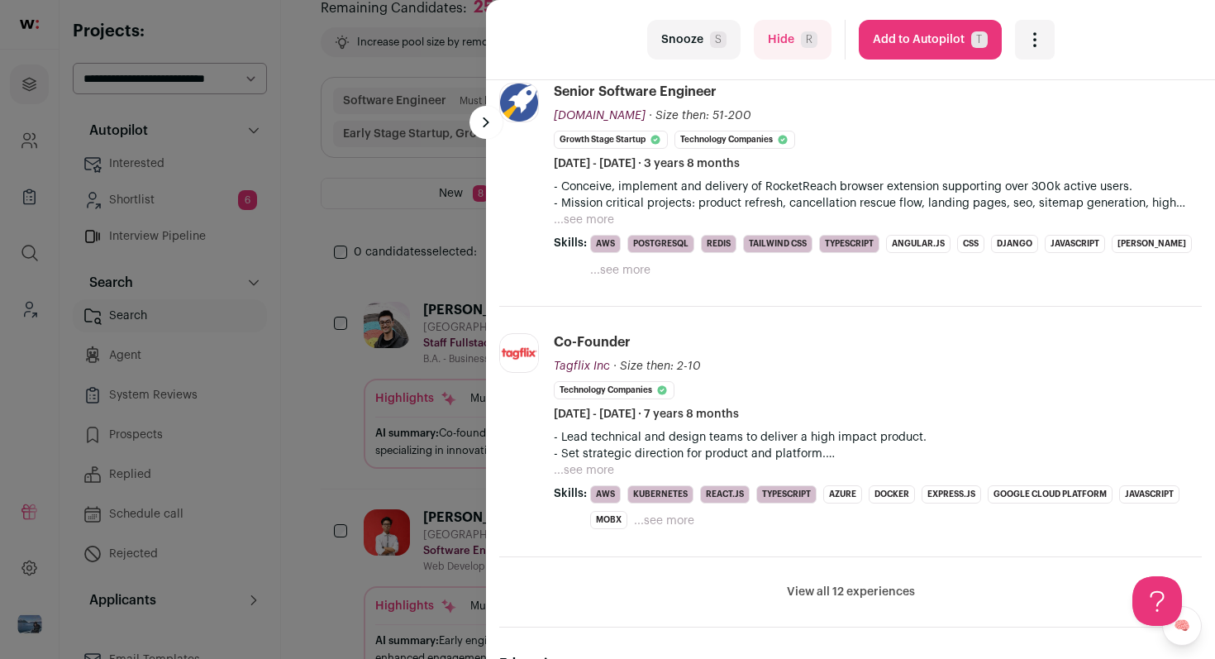
scroll to position [435, 0]
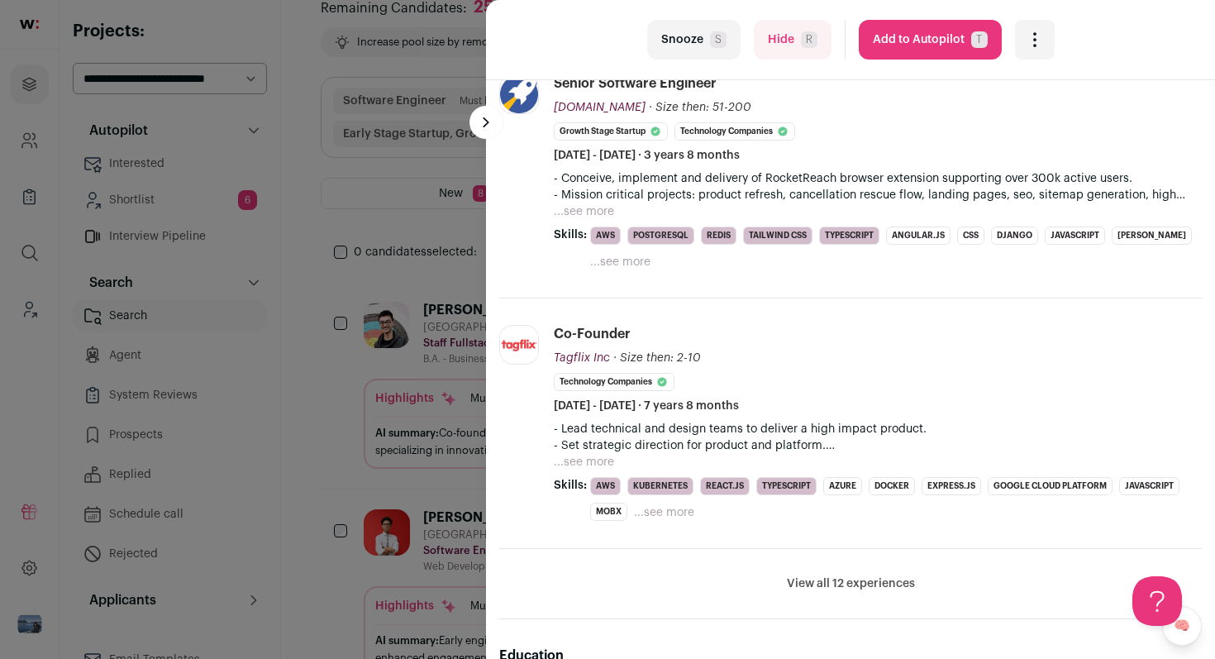
click at [1038, 41] on icon "Open dropdown" at bounding box center [1035, 40] width 20 height 20
click at [1054, 112] on span "Re-calibrate project" at bounding box center [1090, 116] width 94 height 13
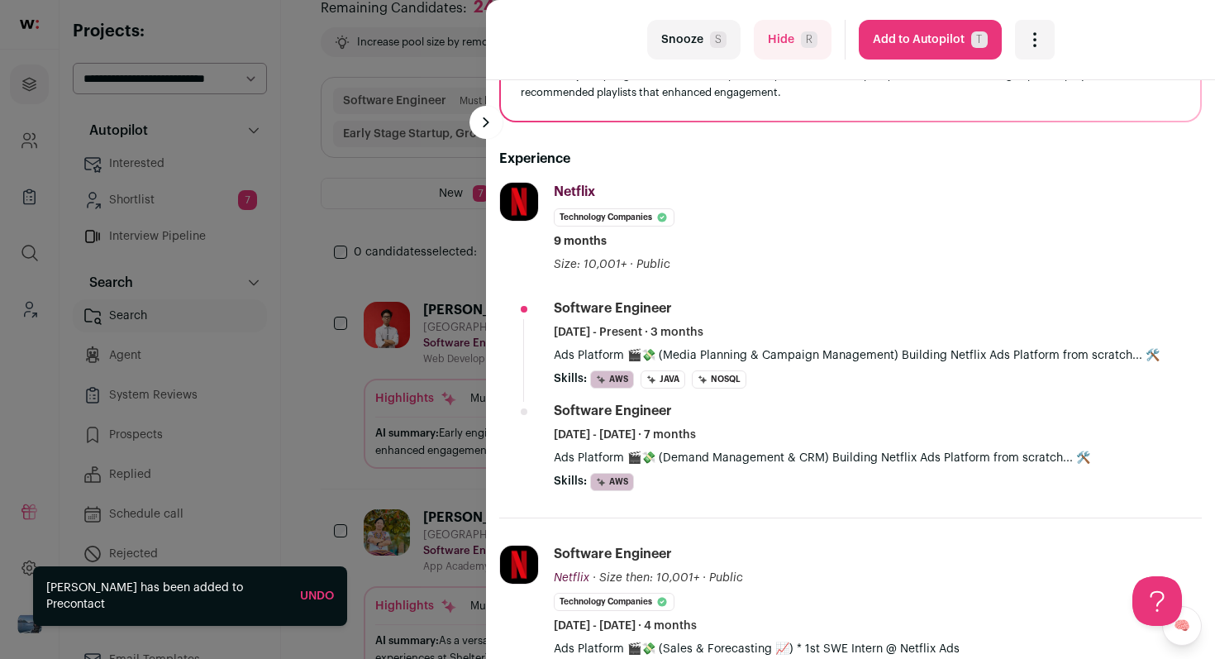
scroll to position [188, 0]
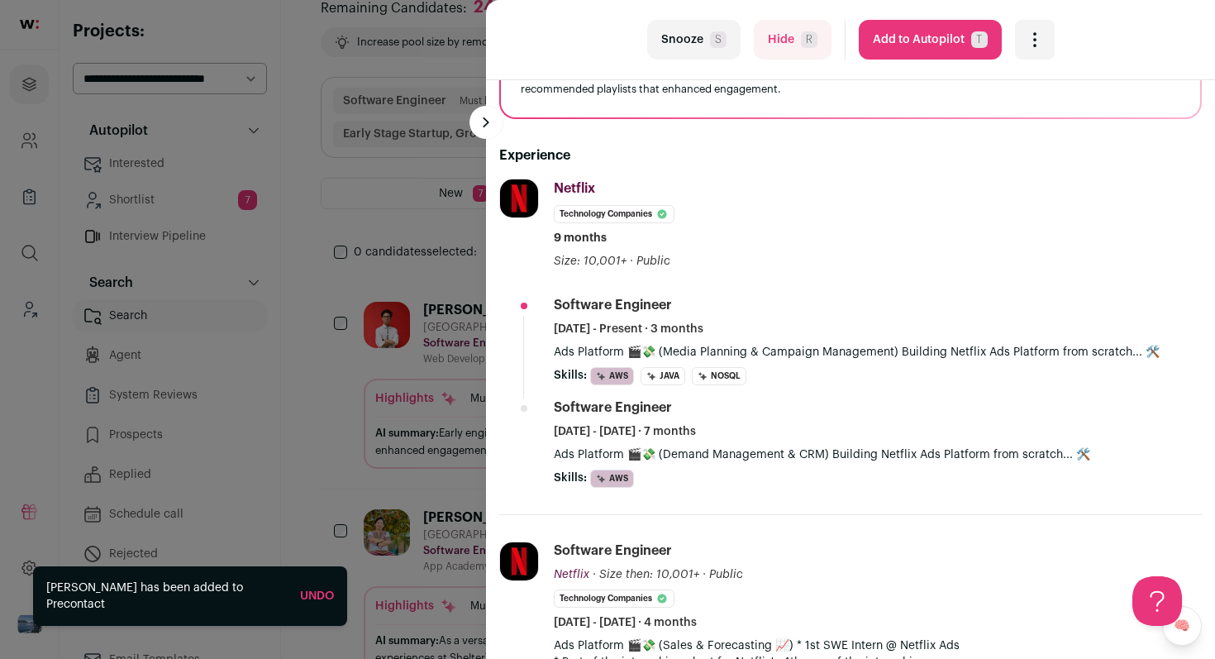
click at [708, 43] on button "Snooze S" at bounding box center [693, 40] width 93 height 40
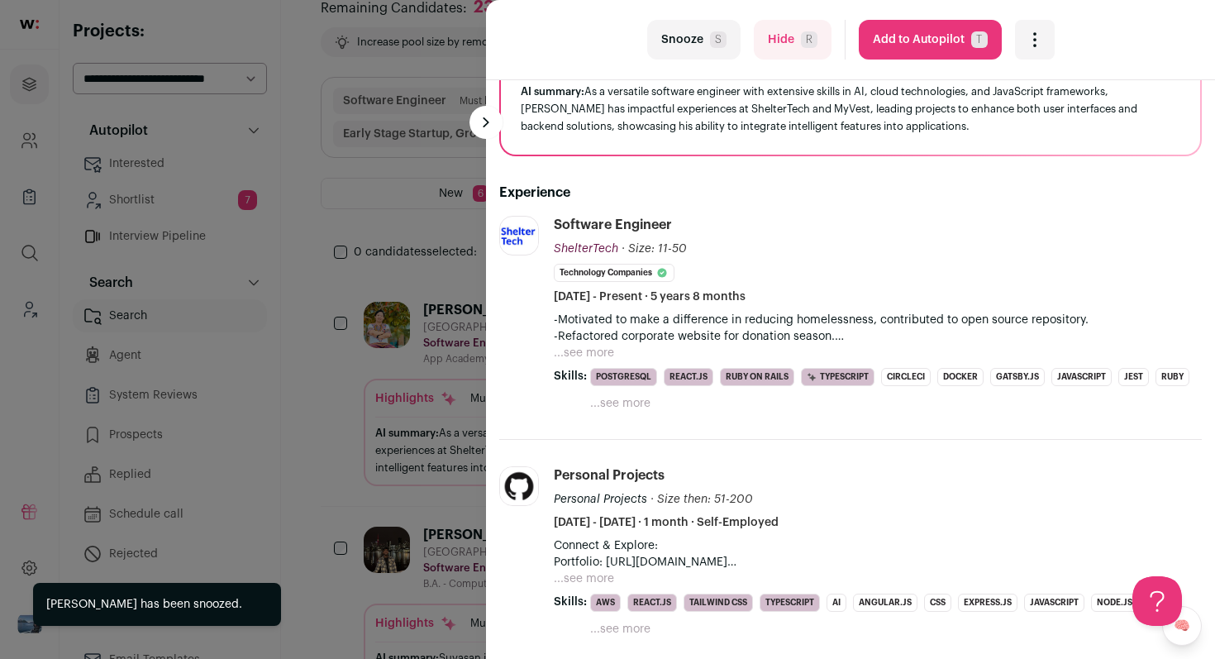
scroll to position [180, 0]
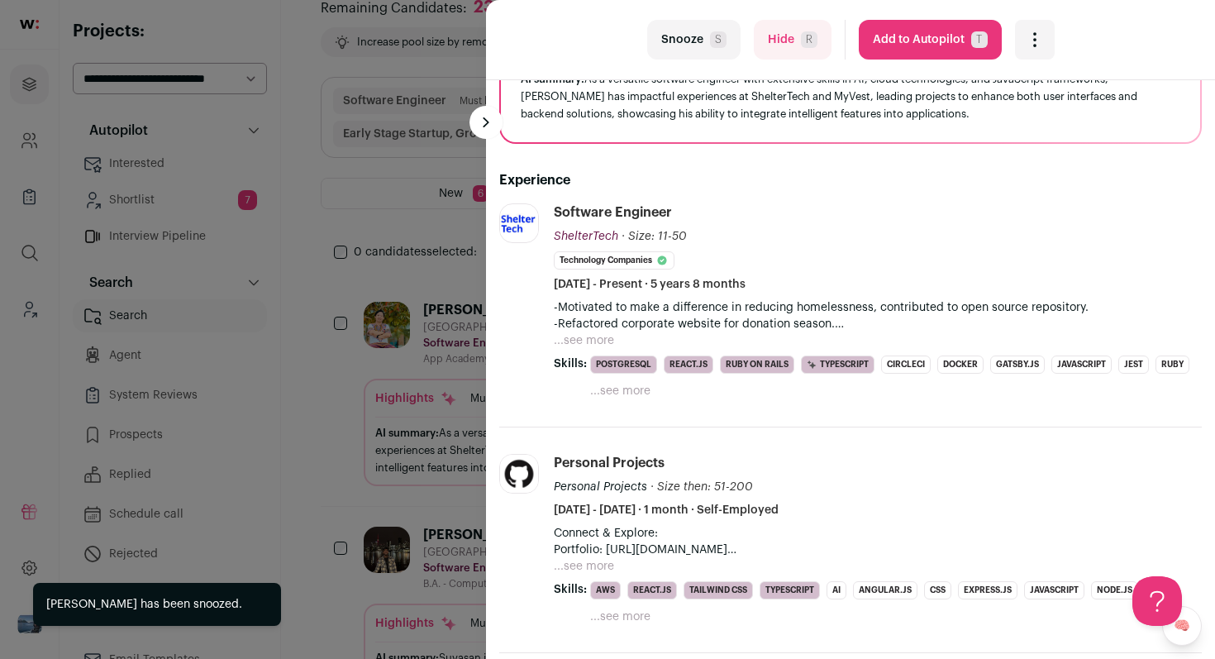
click at [703, 45] on button "Snooze S" at bounding box center [693, 40] width 93 height 40
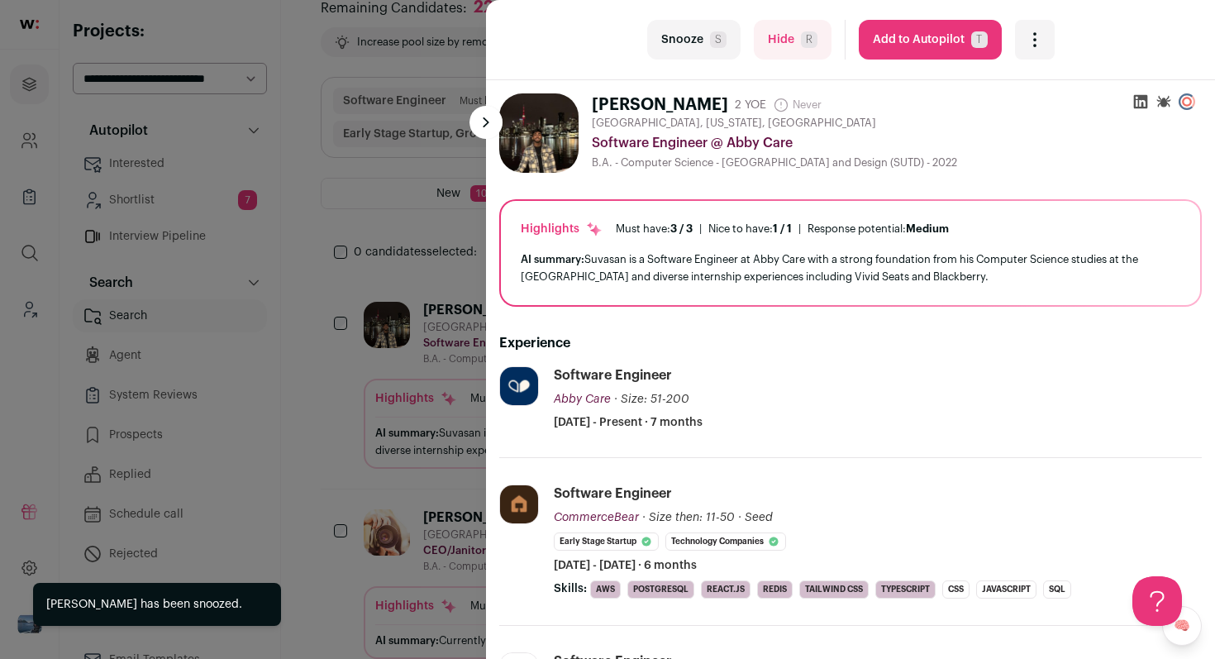
click at [709, 49] on button "Snooze S" at bounding box center [693, 40] width 93 height 40
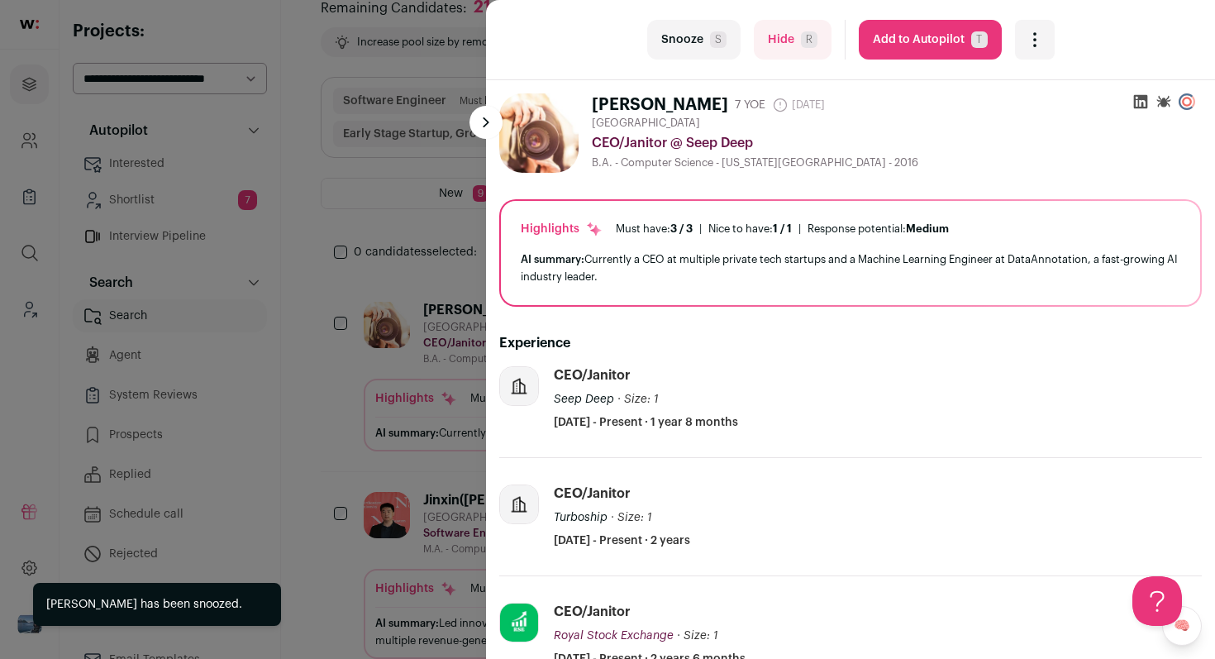
click at [708, 50] on button "Snooze S" at bounding box center [693, 40] width 93 height 40
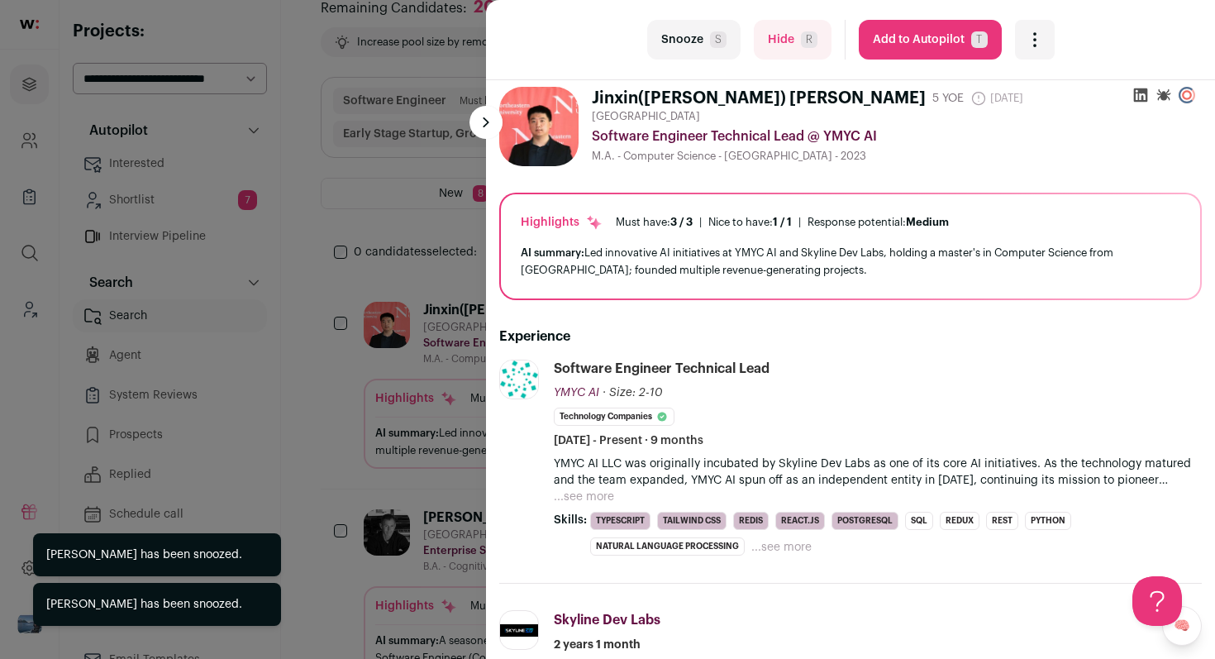
scroll to position [10, 0]
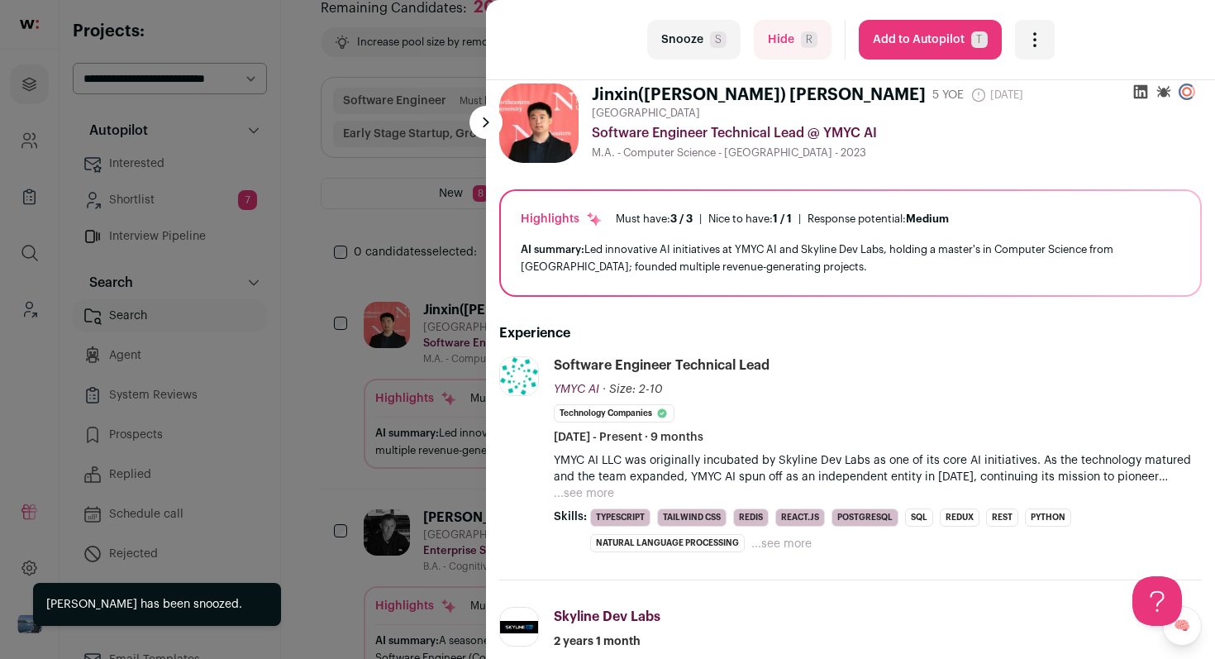
click at [697, 39] on button "Snooze S" at bounding box center [693, 40] width 93 height 40
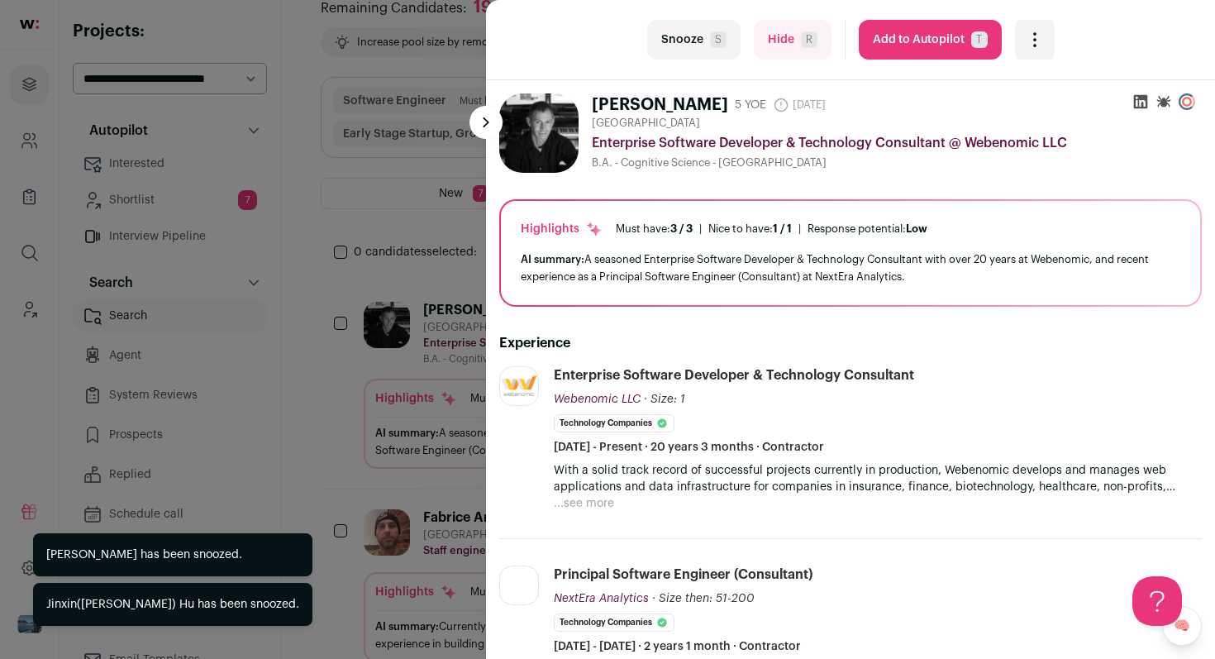
click at [697, 39] on button "Snooze S" at bounding box center [693, 40] width 93 height 40
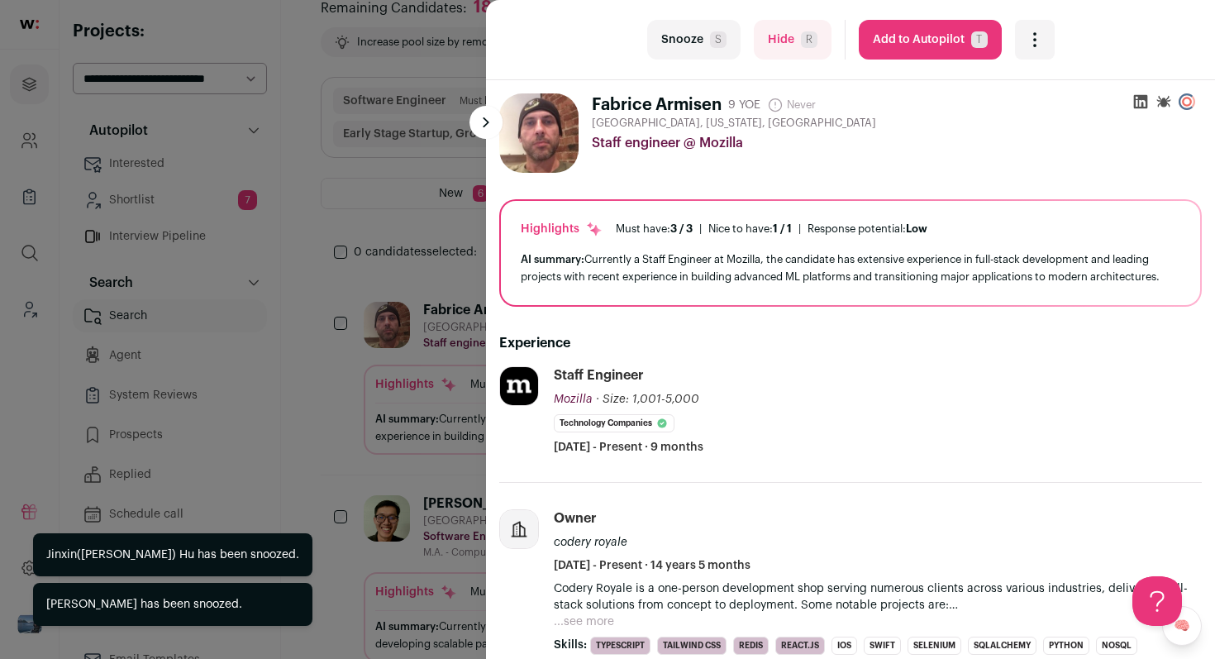
click at [698, 39] on button "Snooze S" at bounding box center [693, 40] width 93 height 40
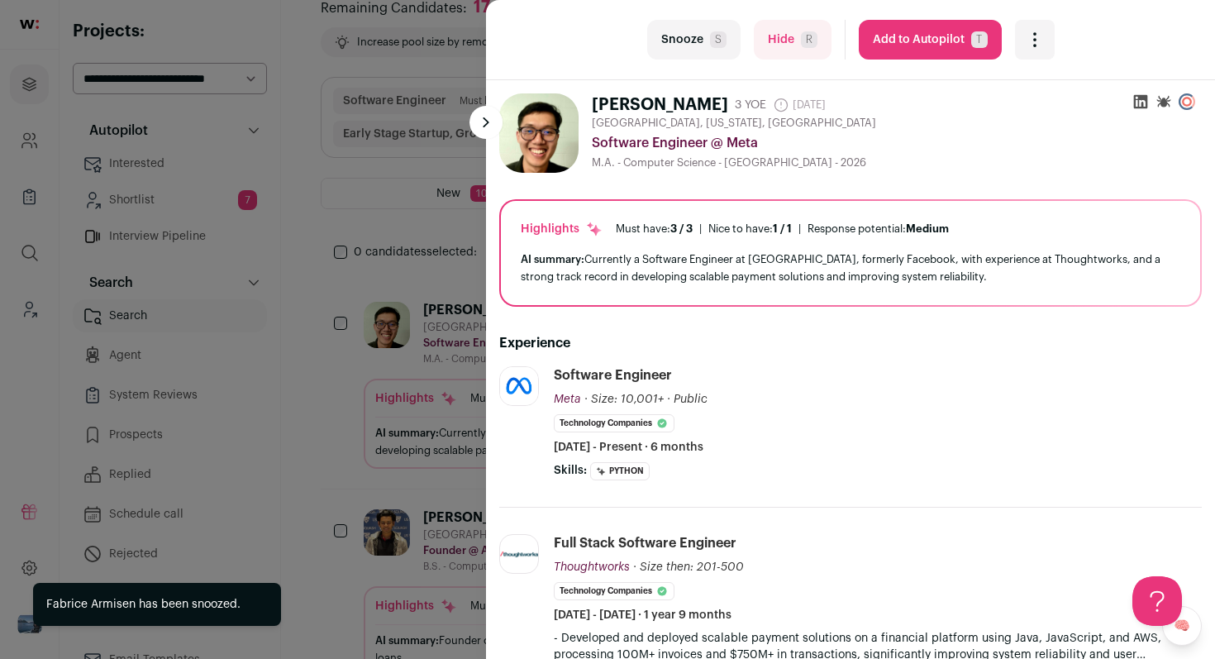
click at [719, 53] on button "Snooze S" at bounding box center [693, 40] width 93 height 40
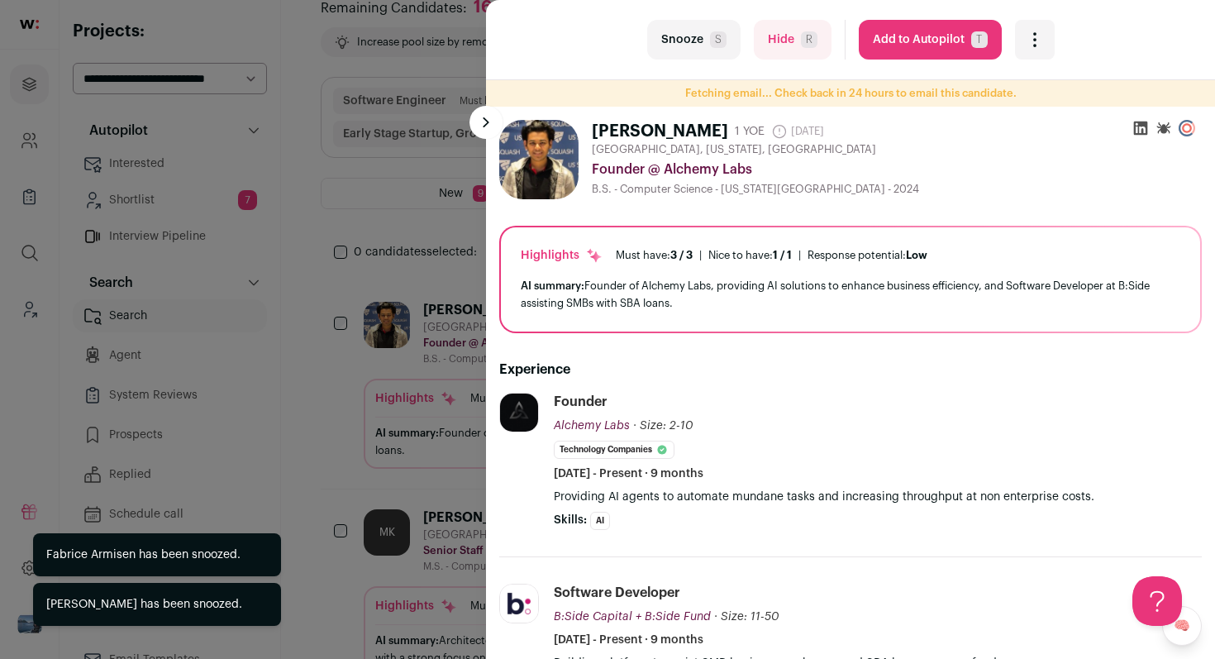
click at [702, 40] on button "Snooze S" at bounding box center [693, 40] width 93 height 40
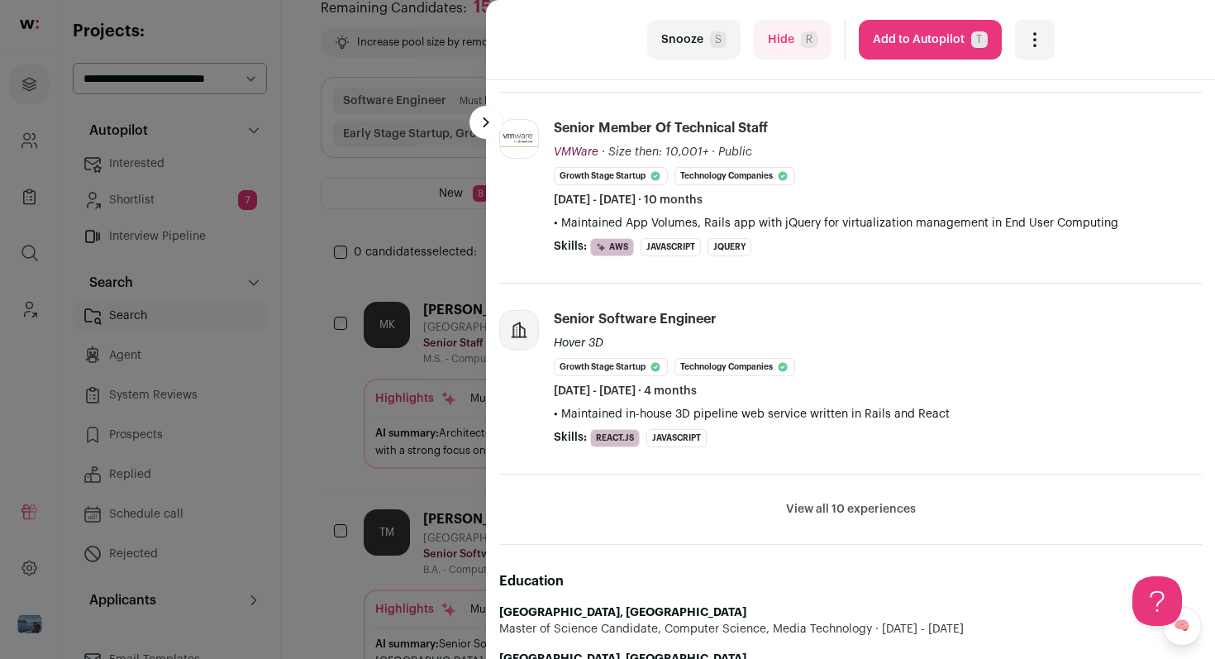
scroll to position [707, 0]
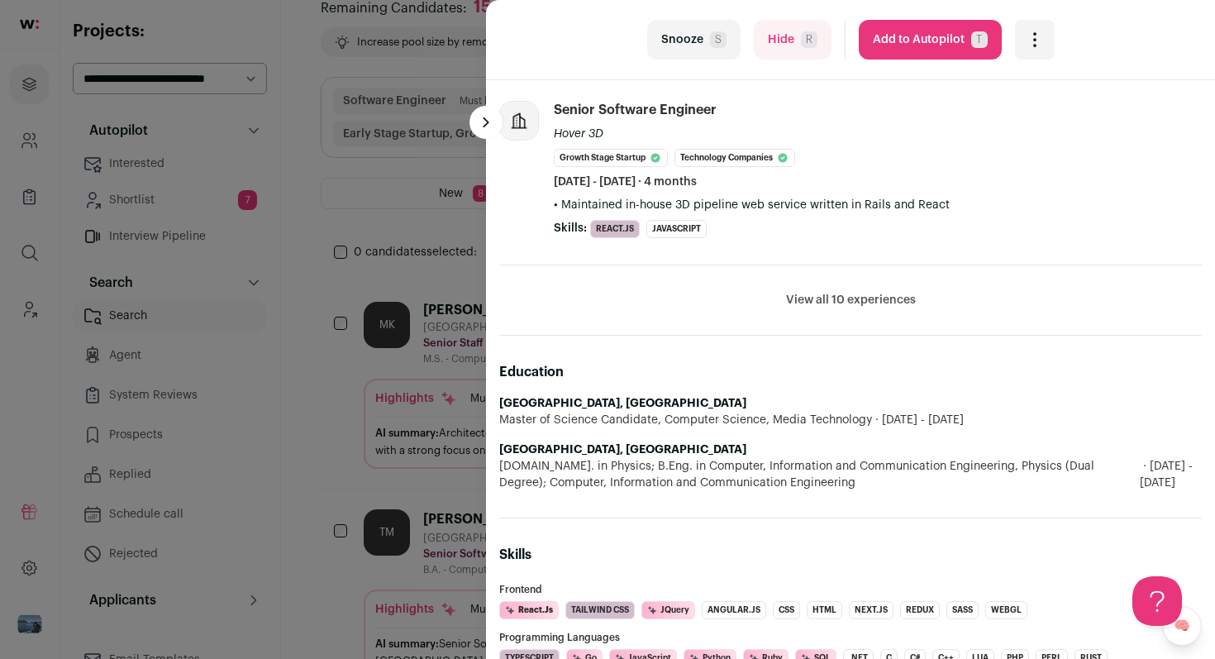
click at [690, 40] on button "Snooze S" at bounding box center [693, 40] width 93 height 40
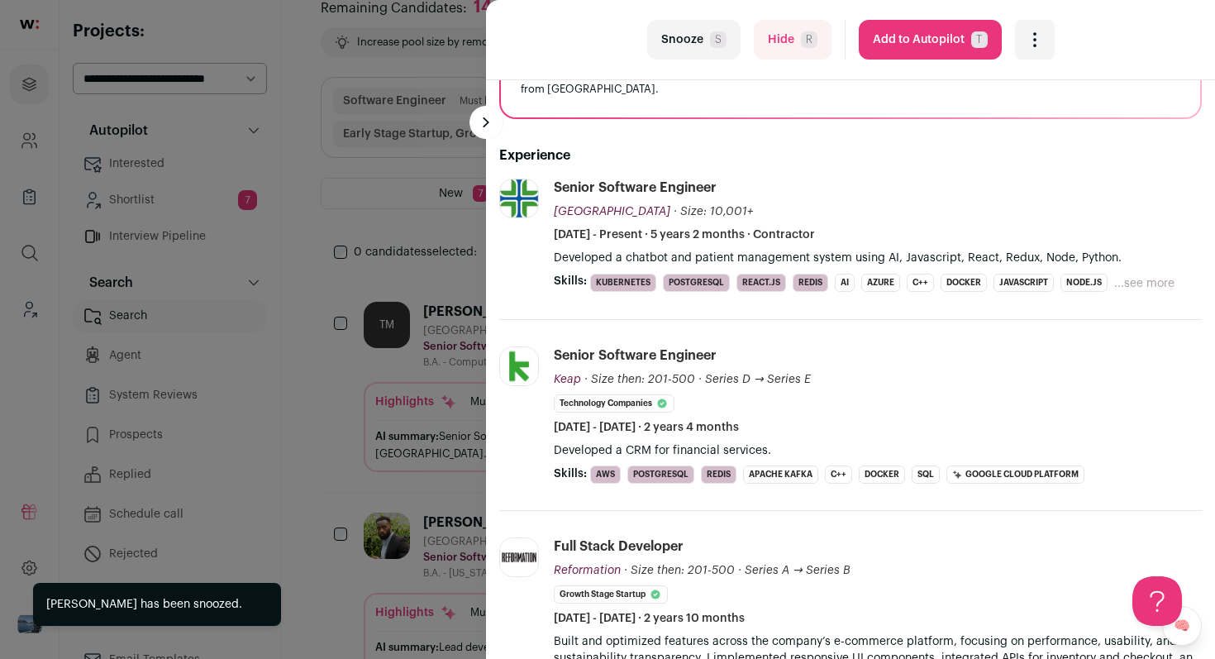
scroll to position [189, 0]
click at [681, 29] on button "Snooze S" at bounding box center [693, 40] width 93 height 40
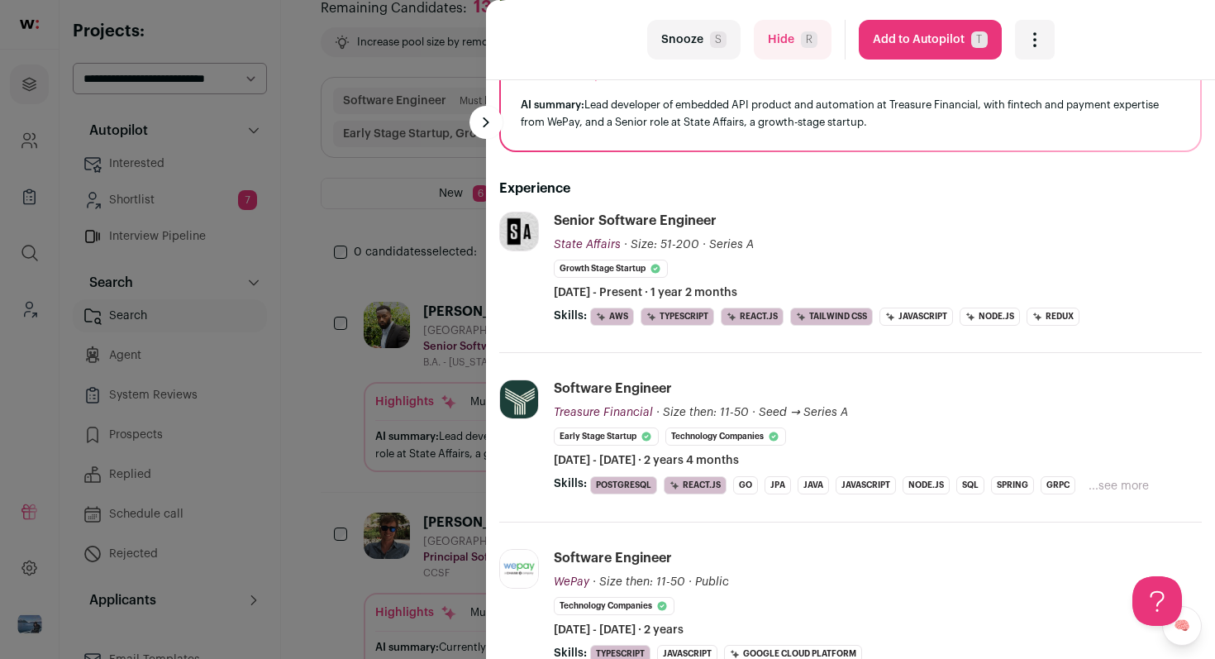
scroll to position [158, 0]
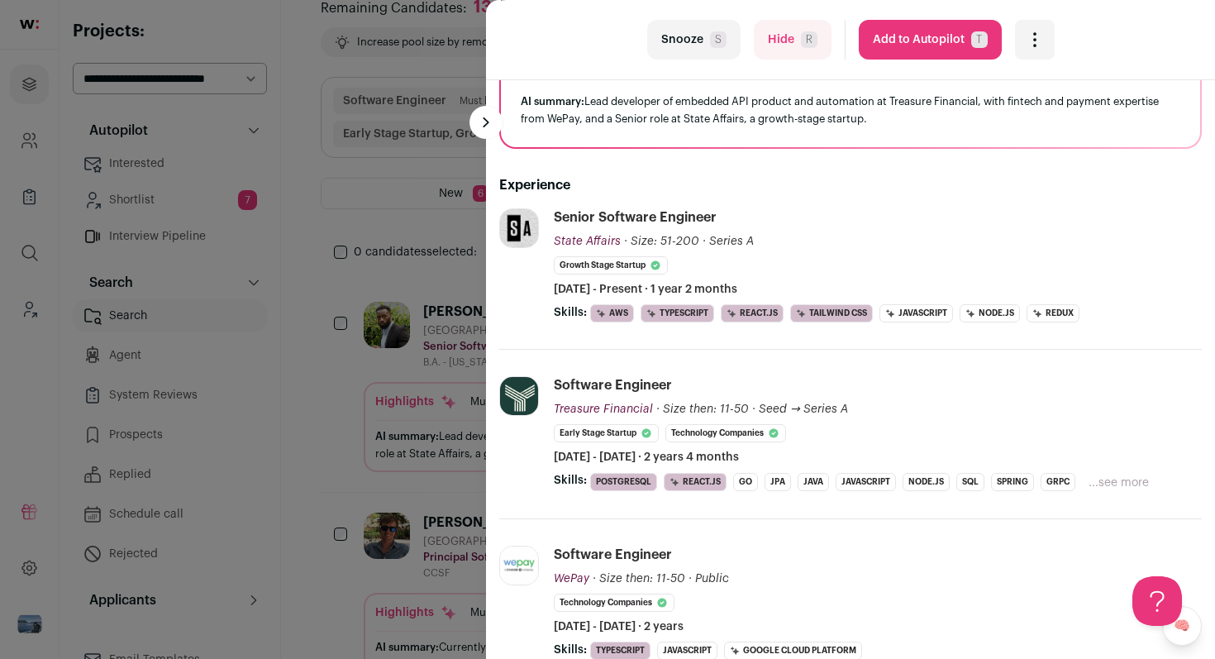
click at [1036, 40] on icon "Open dropdown" at bounding box center [1035, 40] width 20 height 20
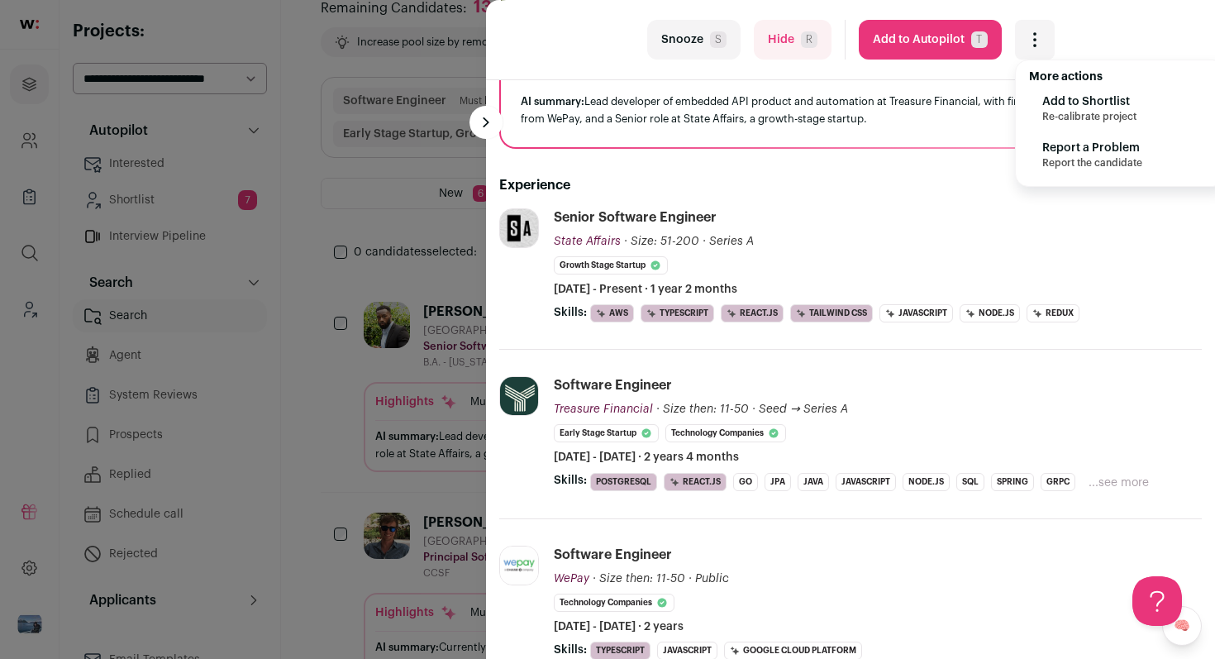
click at [1063, 108] on span "Add to Shortlist" at bounding box center [1090, 101] width 94 height 17
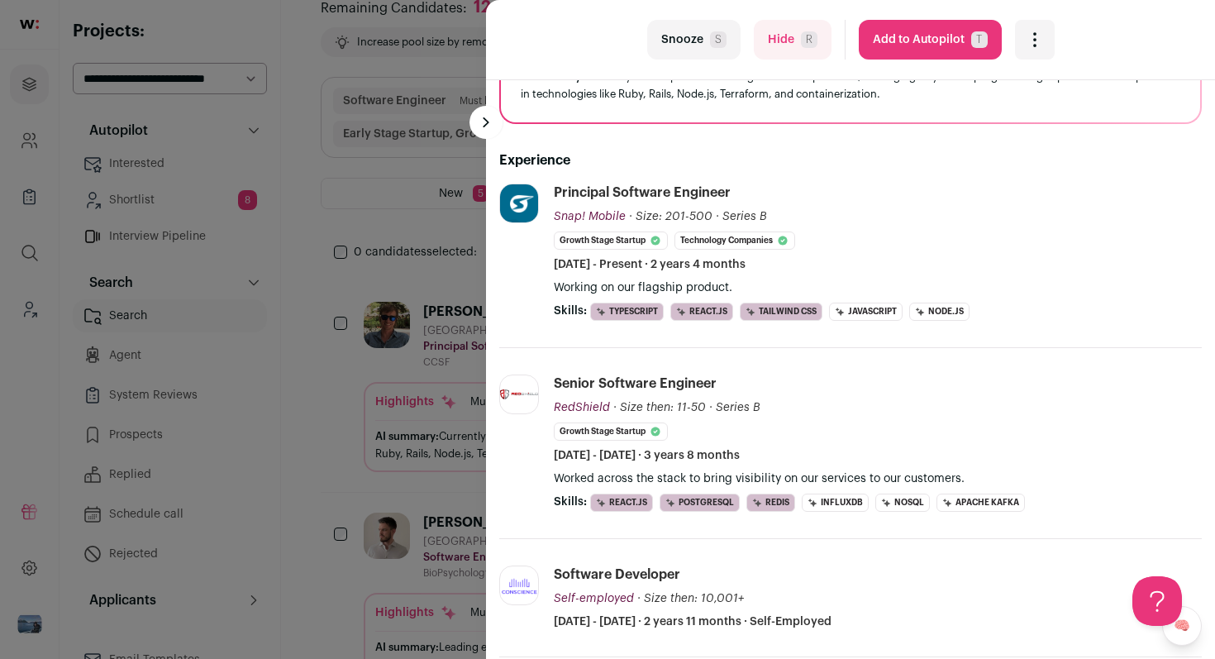
scroll to position [180, 0]
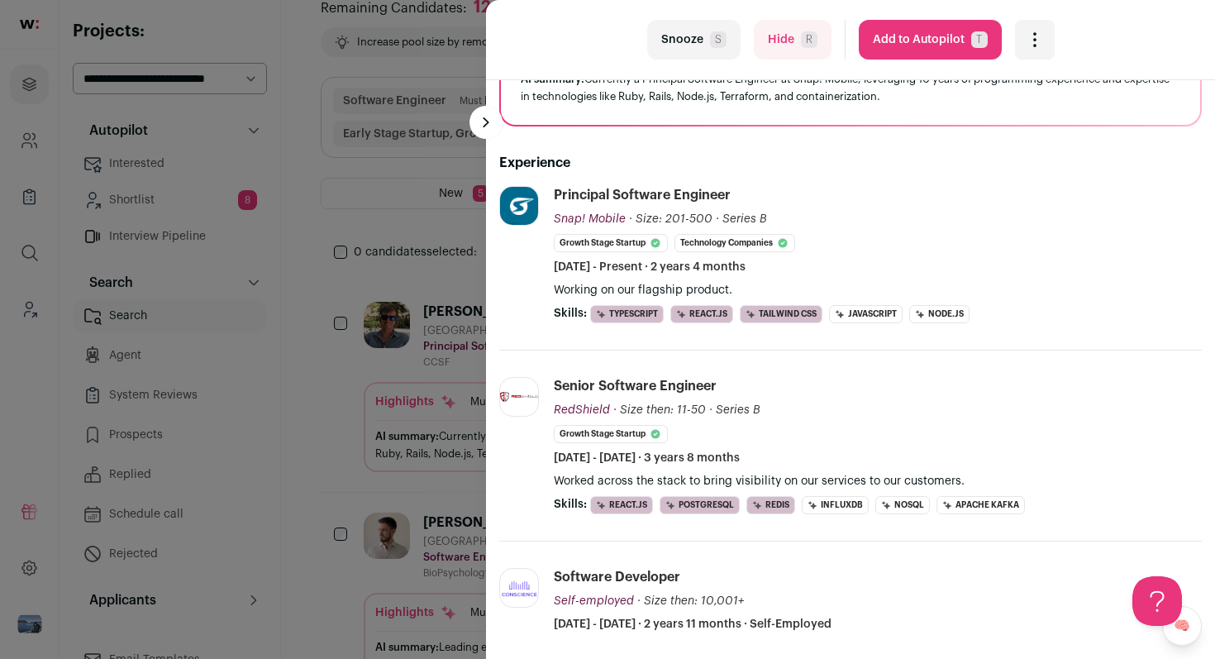
click at [1039, 31] on icon "Open dropdown" at bounding box center [1035, 40] width 20 height 20
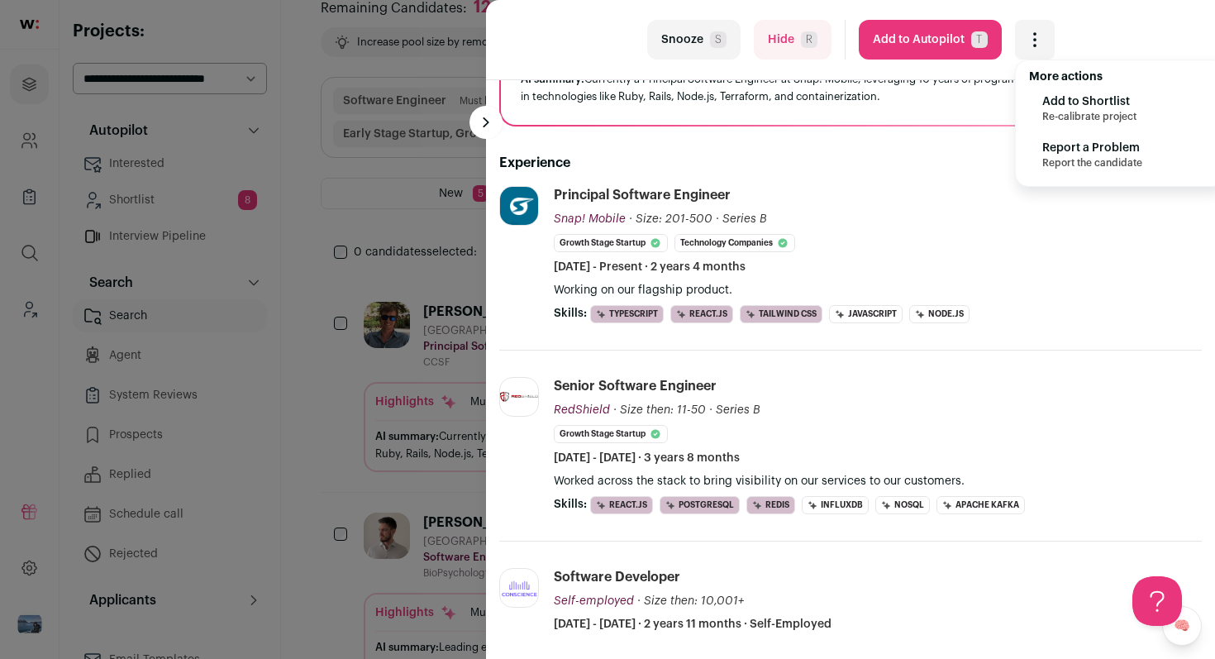
click at [1062, 103] on span "Add to Shortlist" at bounding box center [1090, 101] width 94 height 17
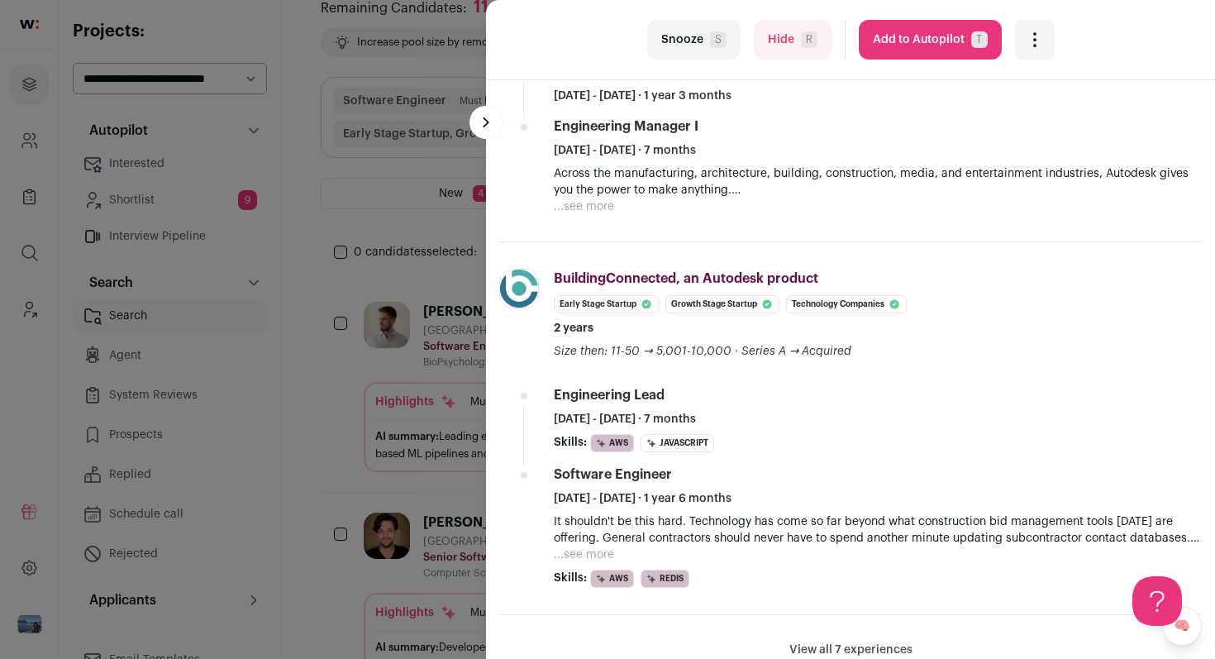
scroll to position [742, 0]
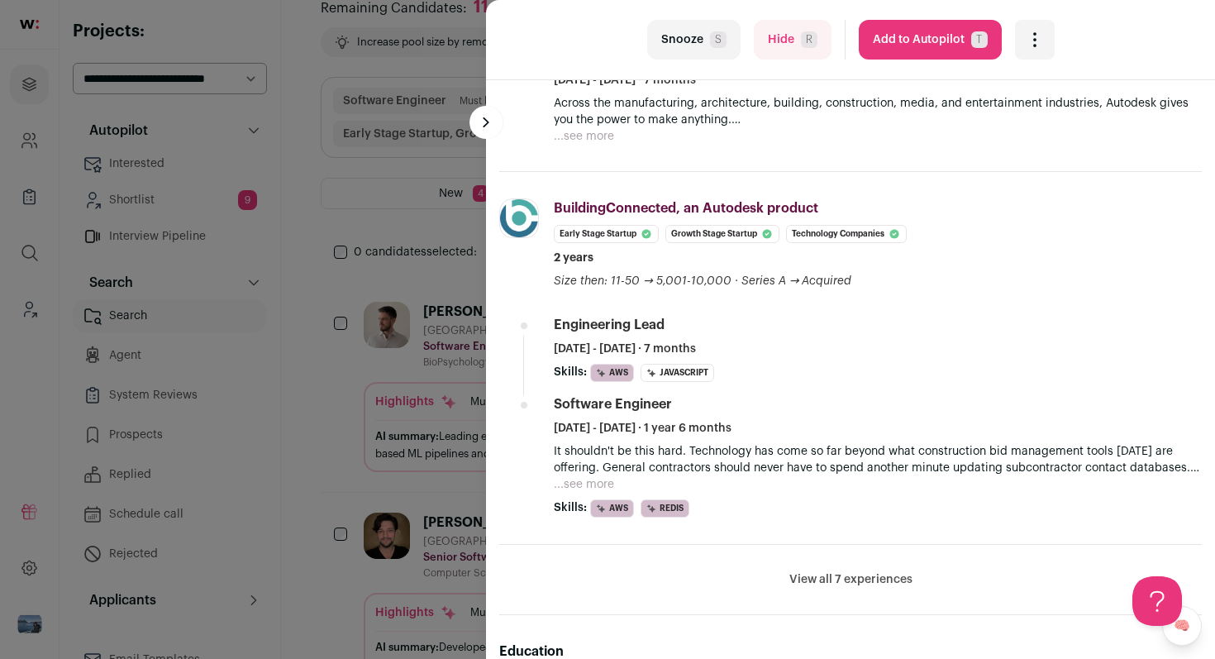
click at [709, 47] on button "Snooze S" at bounding box center [693, 40] width 93 height 40
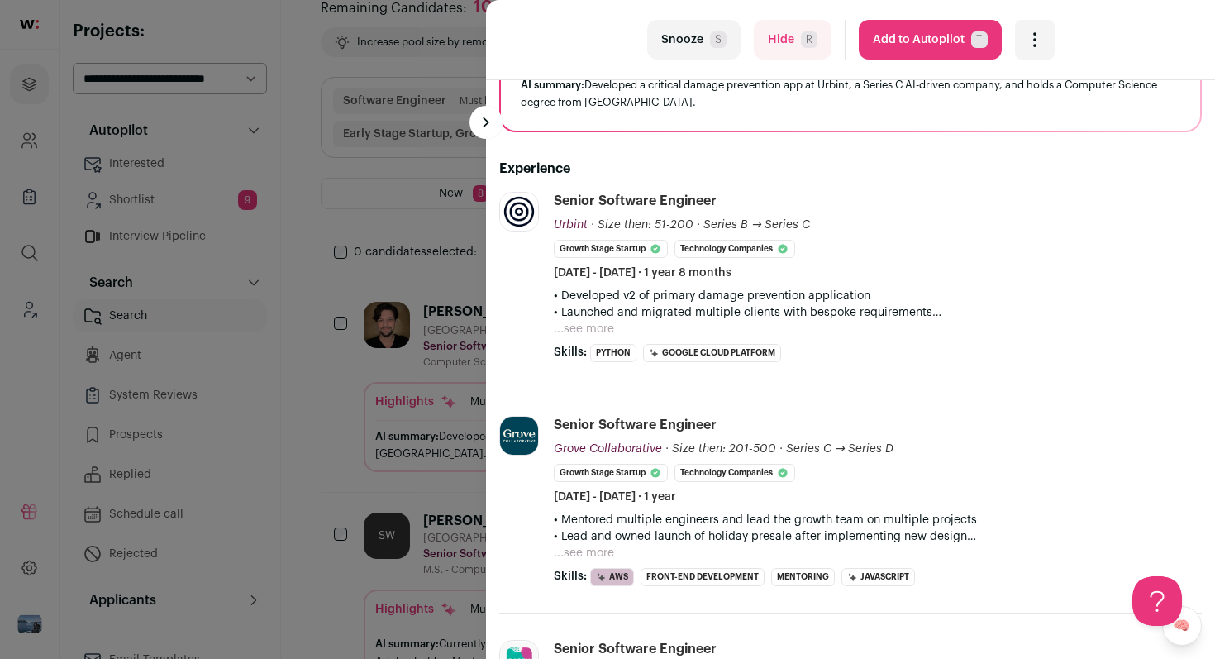
scroll to position [93, 0]
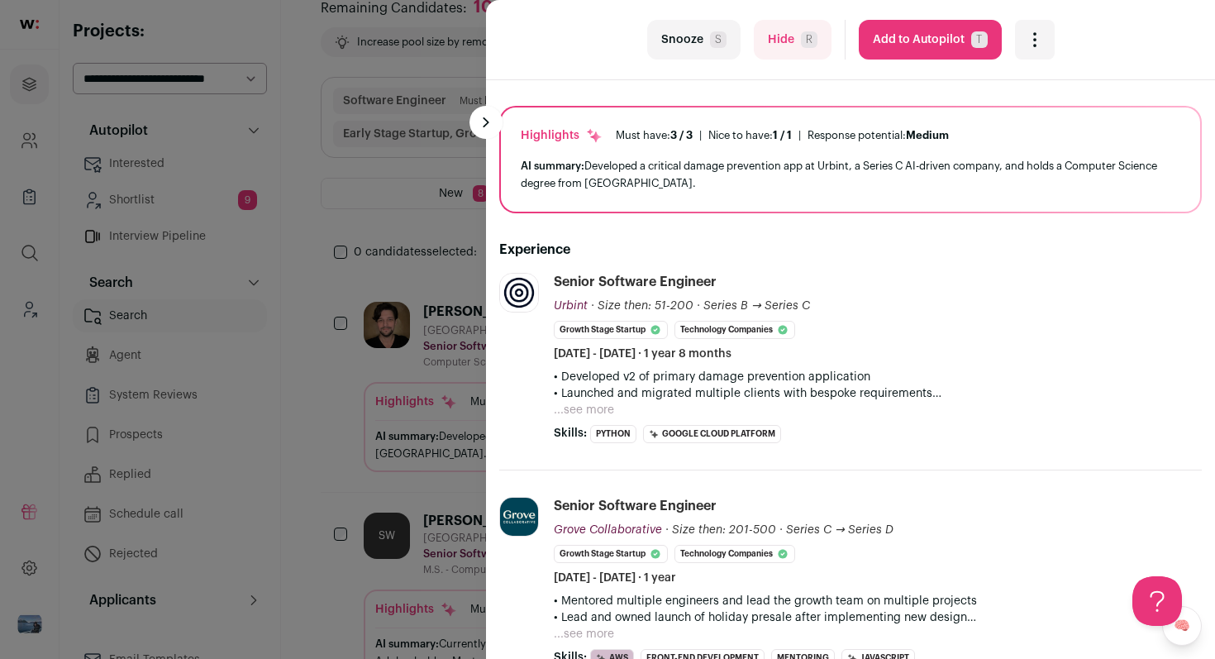
click at [1036, 41] on icon "Open dropdown" at bounding box center [1035, 40] width 20 height 20
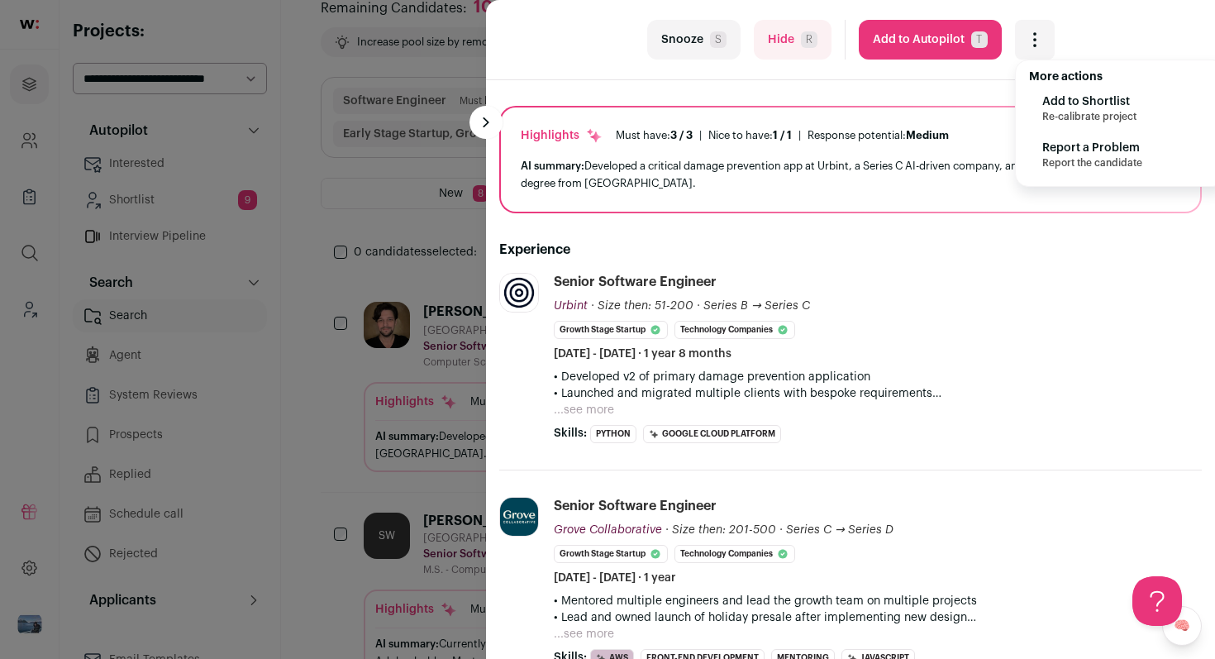
click at [1052, 105] on span "Add to Shortlist" at bounding box center [1090, 101] width 94 height 17
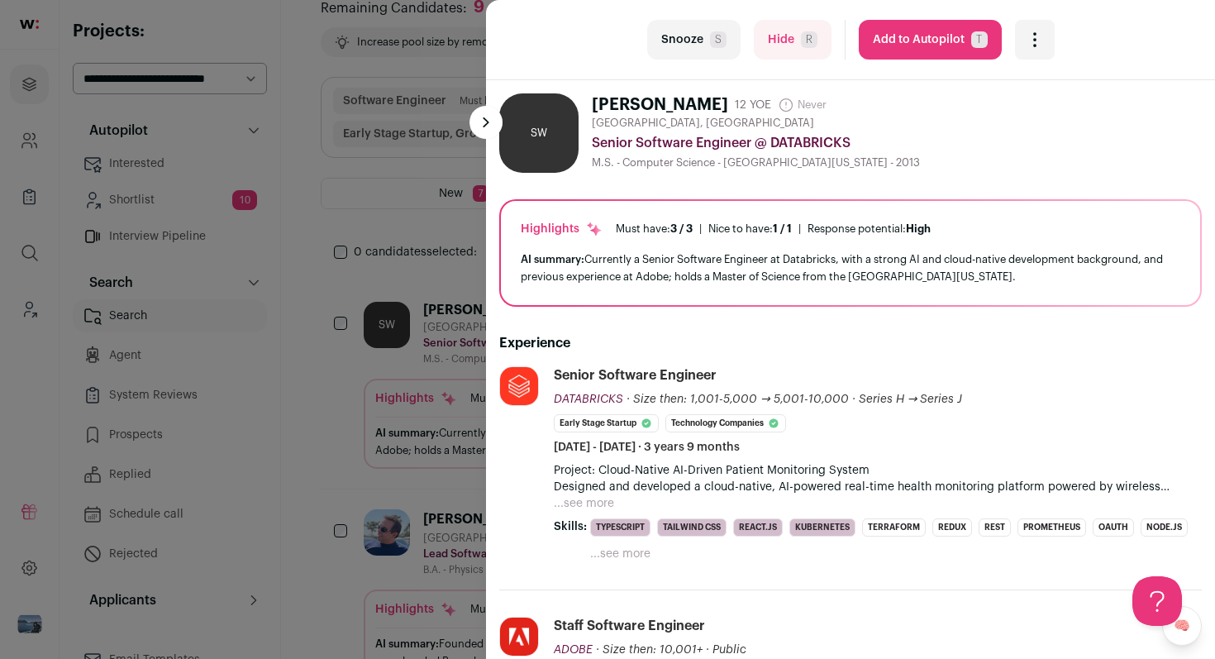
click at [1038, 48] on icon "Open dropdown" at bounding box center [1035, 40] width 20 height 20
click at [1059, 106] on span "Add to Shortlist" at bounding box center [1090, 101] width 94 height 17
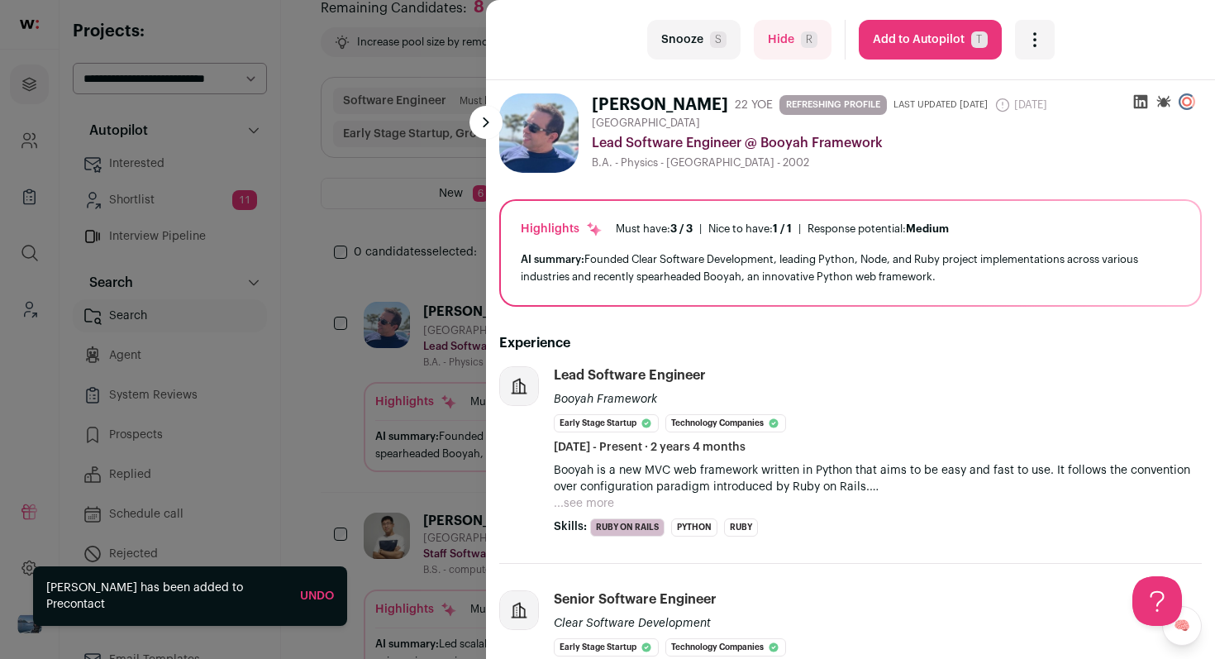
click at [309, 219] on div "last Snooze S Hide R Add to Autopilot T More actions Add to Shortlist Re-calibr…" at bounding box center [607, 329] width 1215 height 659
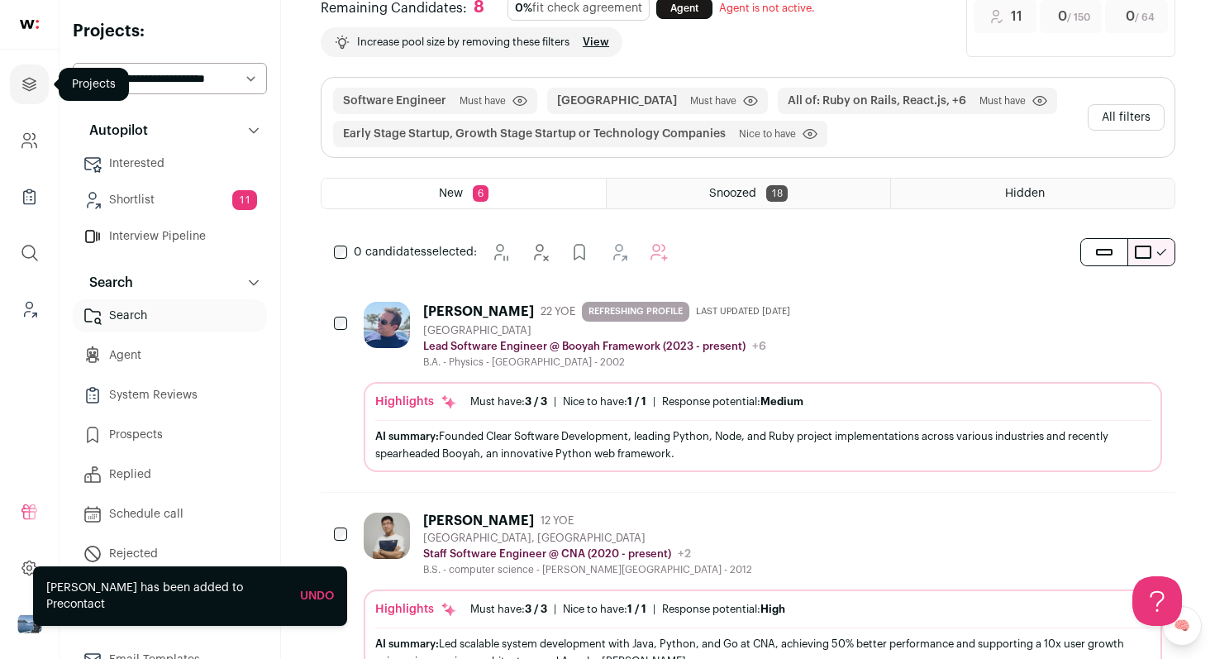
click at [26, 83] on icon "Projects" at bounding box center [29, 84] width 12 height 12
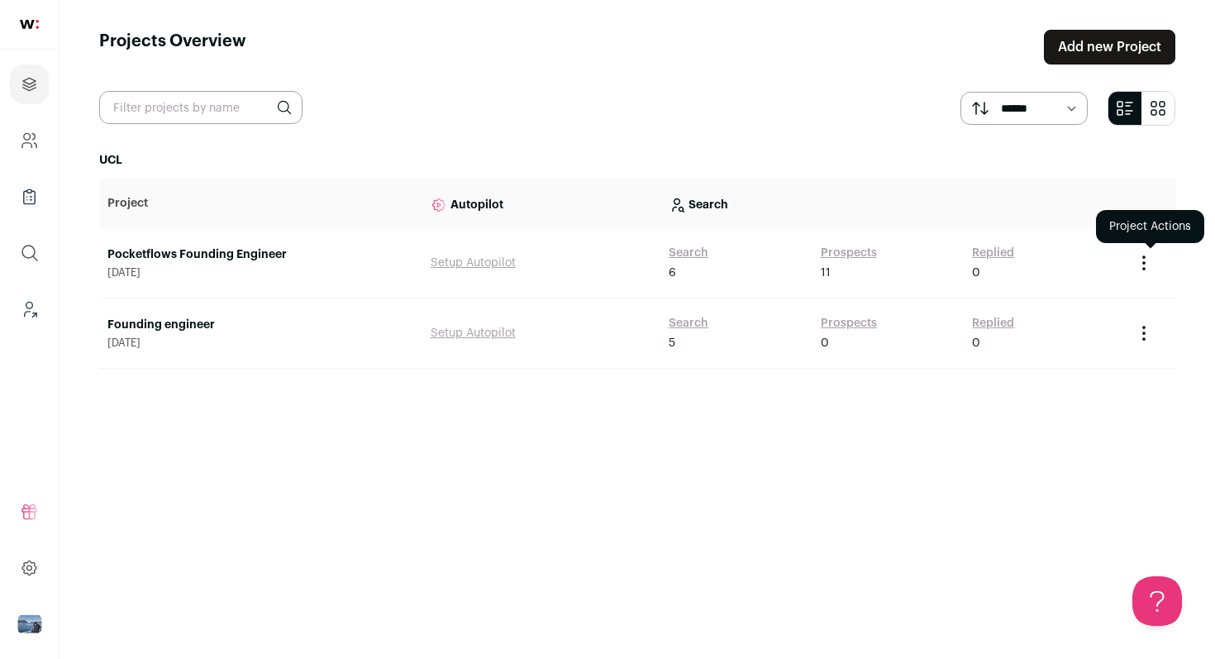
click at [1143, 267] on icon "Project Actions" at bounding box center [1144, 263] width 20 height 20
click at [1108, 336] on button "Create Share Link" at bounding box center [1108, 336] width 92 height 13
click at [1145, 262] on icon "Project Actions" at bounding box center [1144, 263] width 2 height 2
click at [1105, 338] on button "Copy Share Link" at bounding box center [1107, 336] width 84 height 13
click at [1097, 336] on button "Copy Share Link" at bounding box center [1107, 336] width 84 height 13
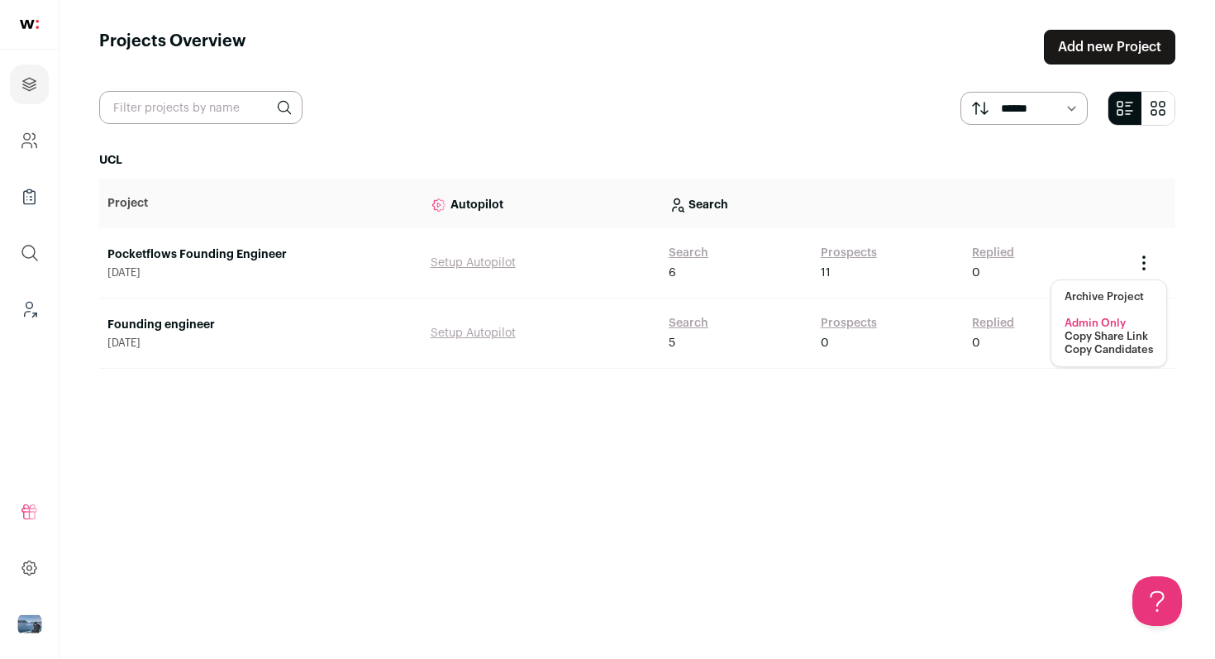
click at [1097, 336] on button "Copy Share Link" at bounding box center [1107, 336] width 84 height 13
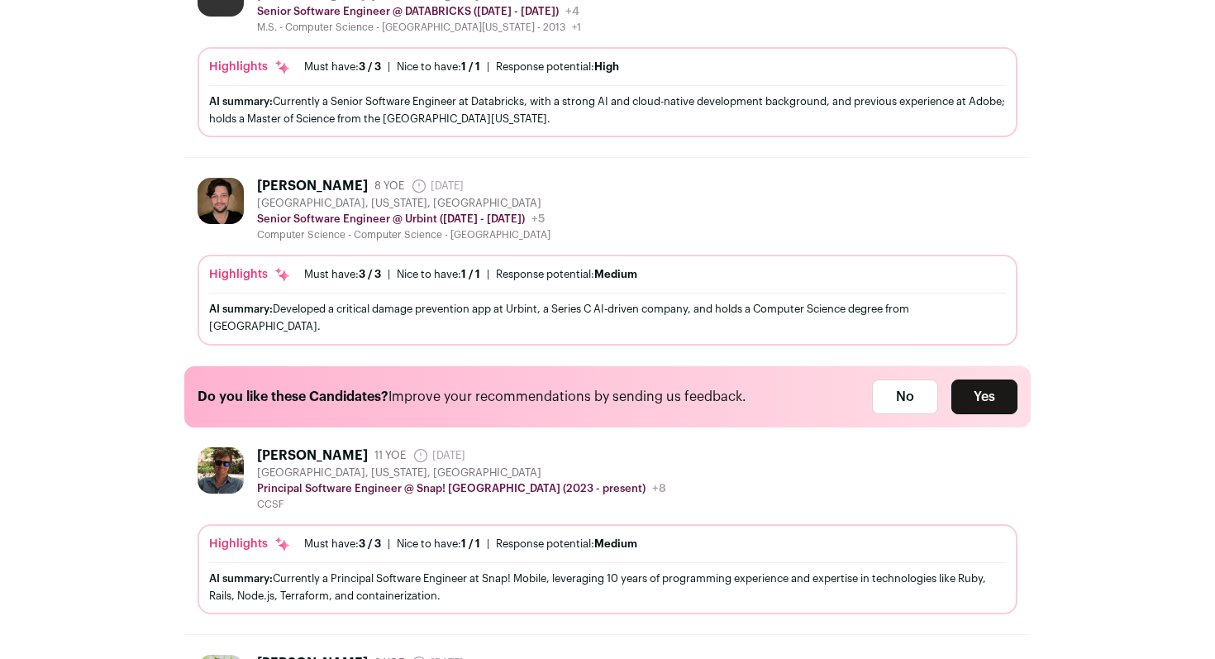
scroll to position [602, 0]
